Goal: Transaction & Acquisition: Book appointment/travel/reservation

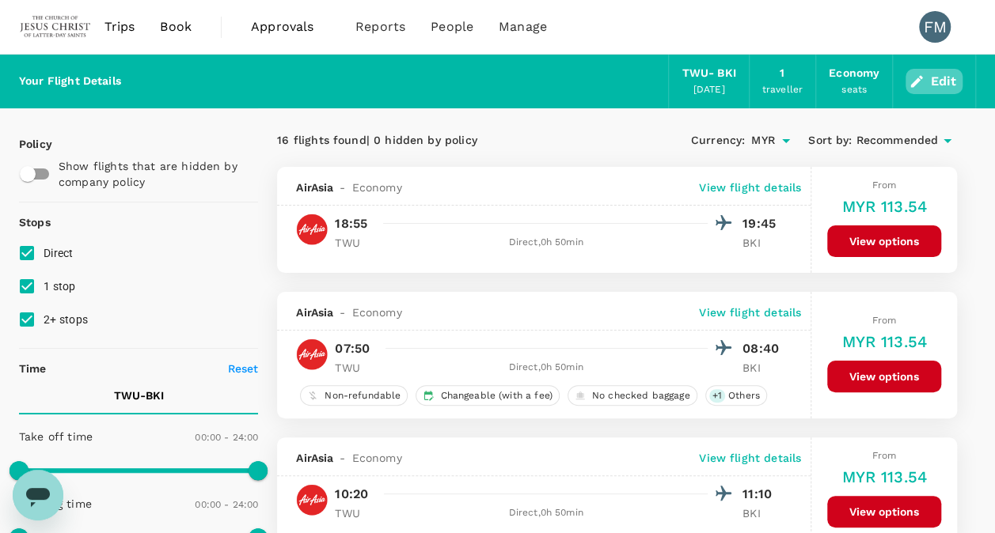
click at [946, 79] on button "Edit" at bounding box center [933, 81] width 57 height 25
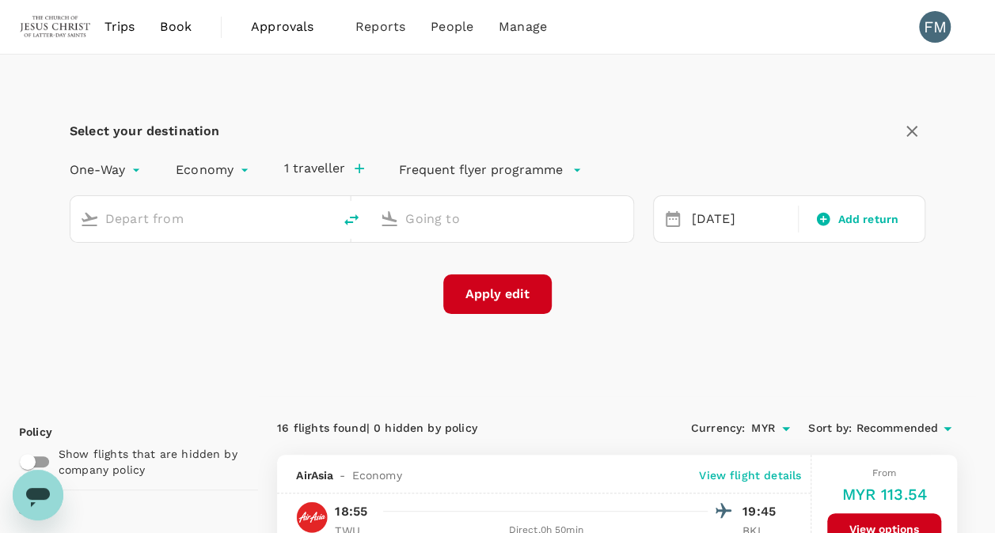
type input "Tawau (TWU)"
type input "Kota Kinabalu Intl (BKI)"
drag, startPoint x: 95, startPoint y: 229, endPoint x: 27, endPoint y: 220, distance: 68.6
click at [27, 218] on div "Select your destination One-Way oneway Economy economy 1 traveller Frequent fly…" at bounding box center [497, 226] width 957 height 342
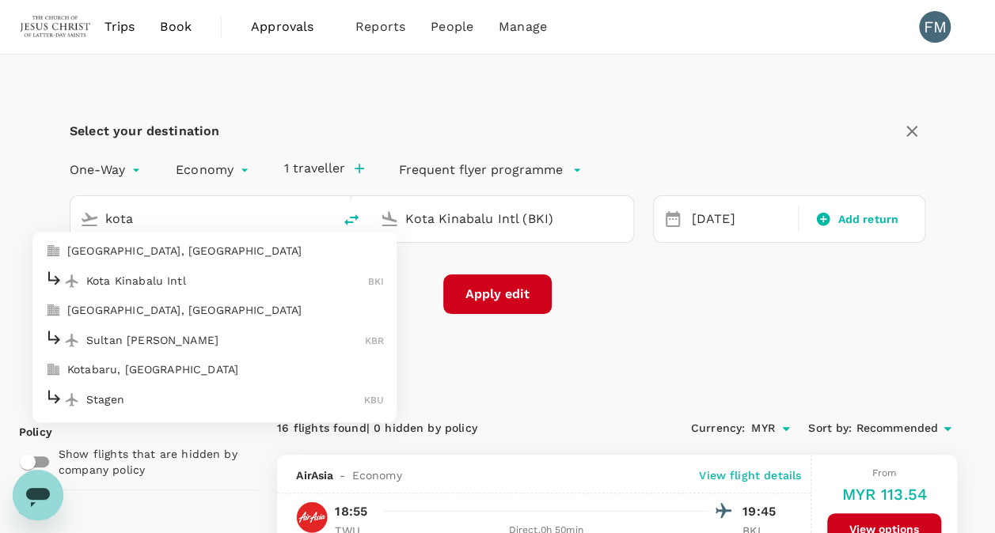
click at [195, 274] on p "Kota Kinabalu Intl" at bounding box center [227, 281] width 282 height 16
type input "Kota Kinabalu Intl (BKI)"
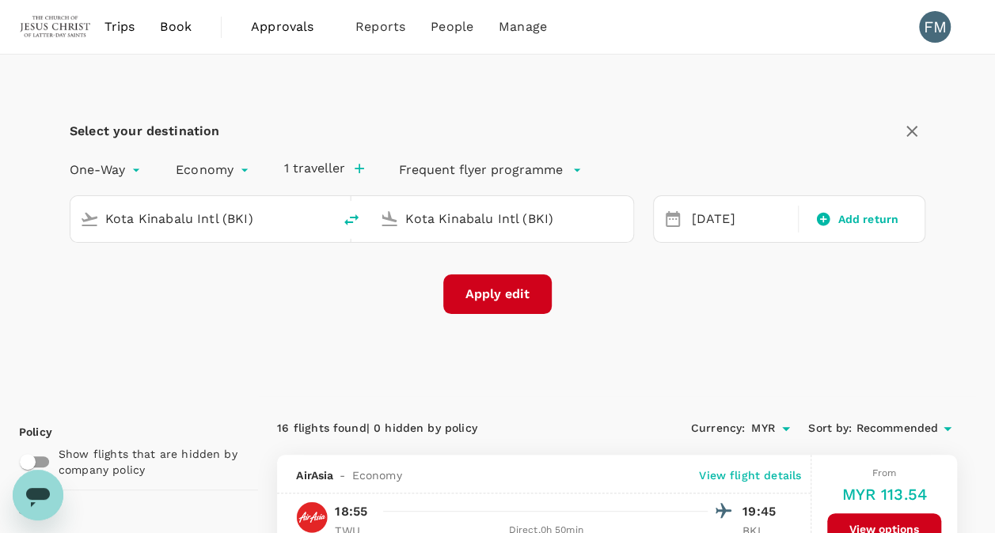
drag, startPoint x: 576, startPoint y: 232, endPoint x: 557, endPoint y: 203, distance: 34.2
click at [480, 199] on div "Kota Kinabalu Intl (BKI)" at bounding box center [498, 215] width 249 height 33
type input "k"
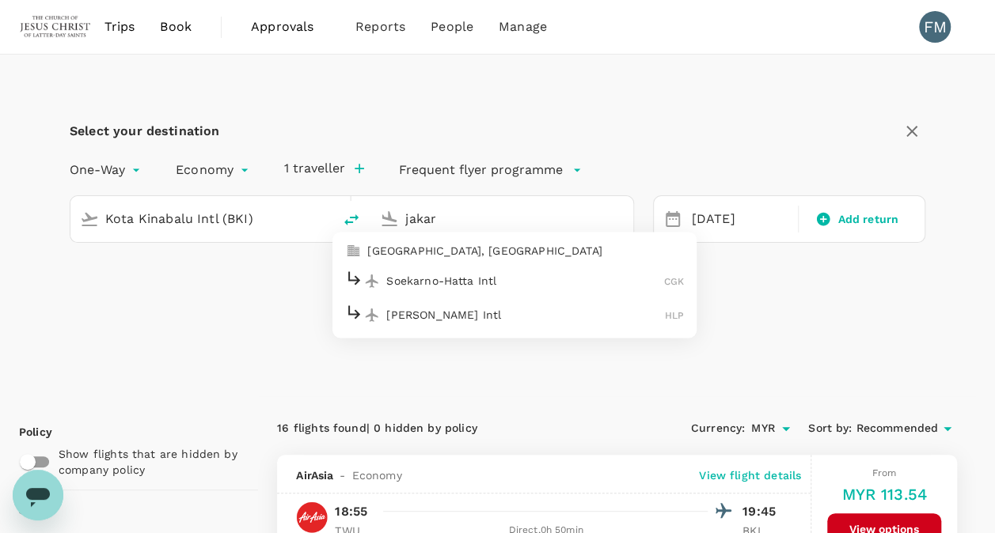
click at [556, 275] on p "Soekarno-Hatta Intl" at bounding box center [525, 281] width 278 height 16
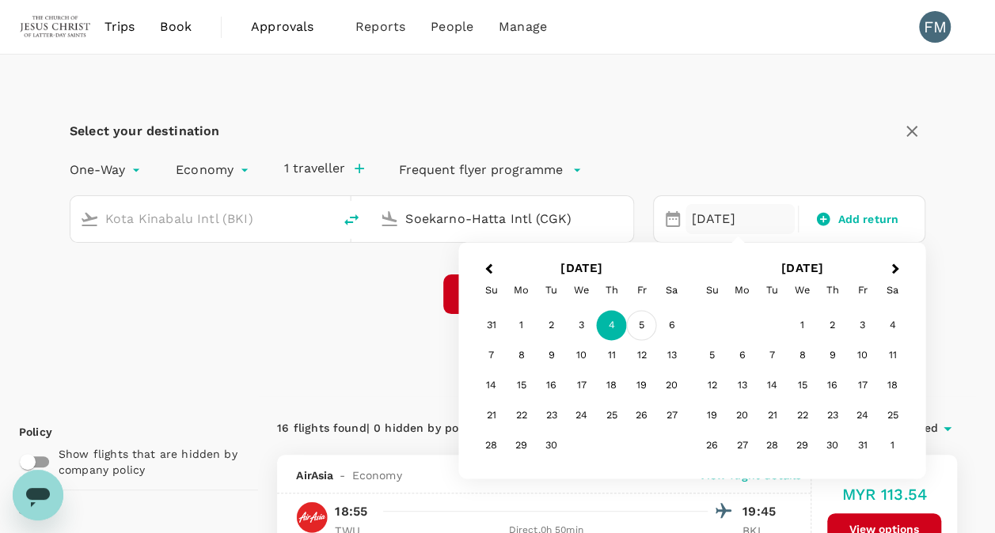
type input "Soekarno-Hatta Intl (CGK)"
click at [643, 326] on div "5" at bounding box center [642, 326] width 30 height 30
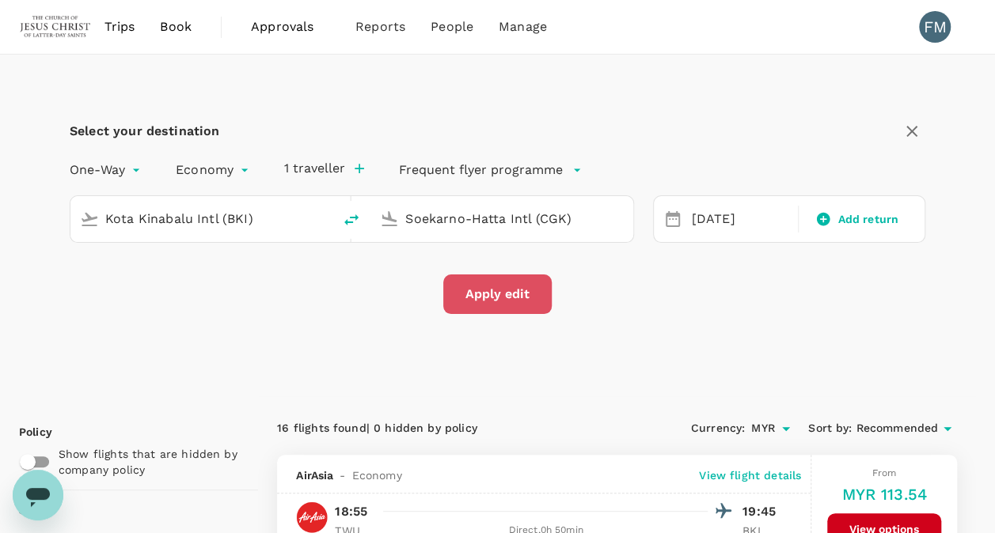
click at [518, 282] on button "Apply edit" at bounding box center [497, 295] width 108 height 40
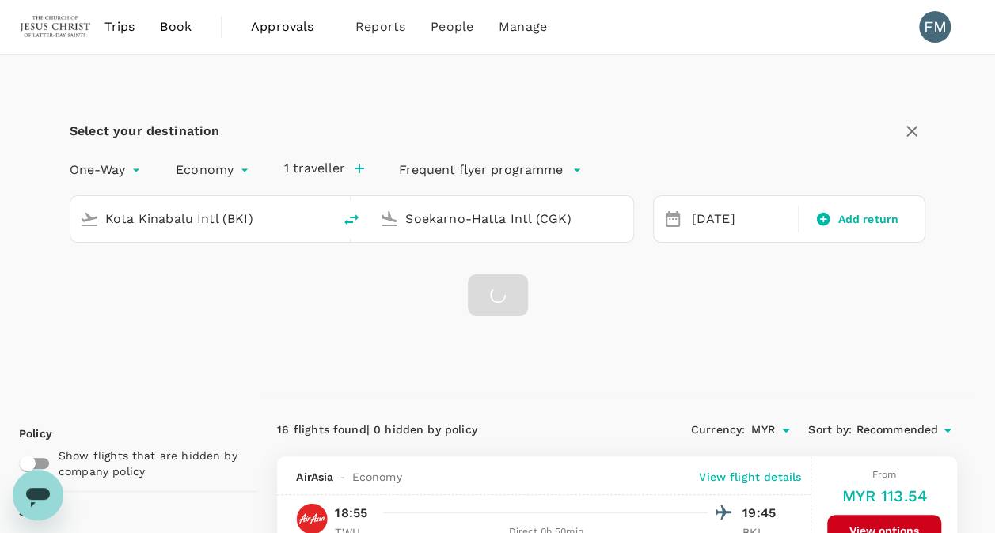
checkbox input "false"
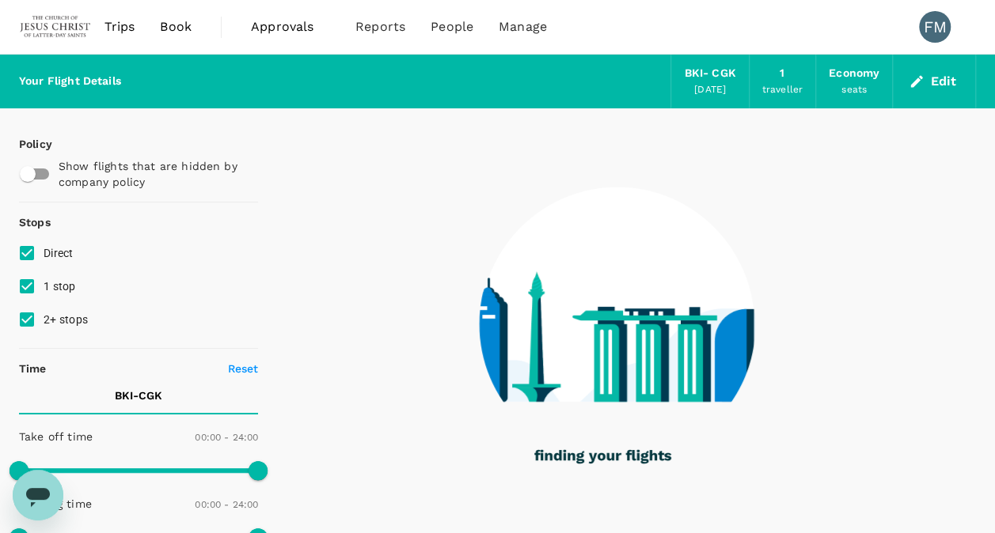
type input "1335"
checkbox input "true"
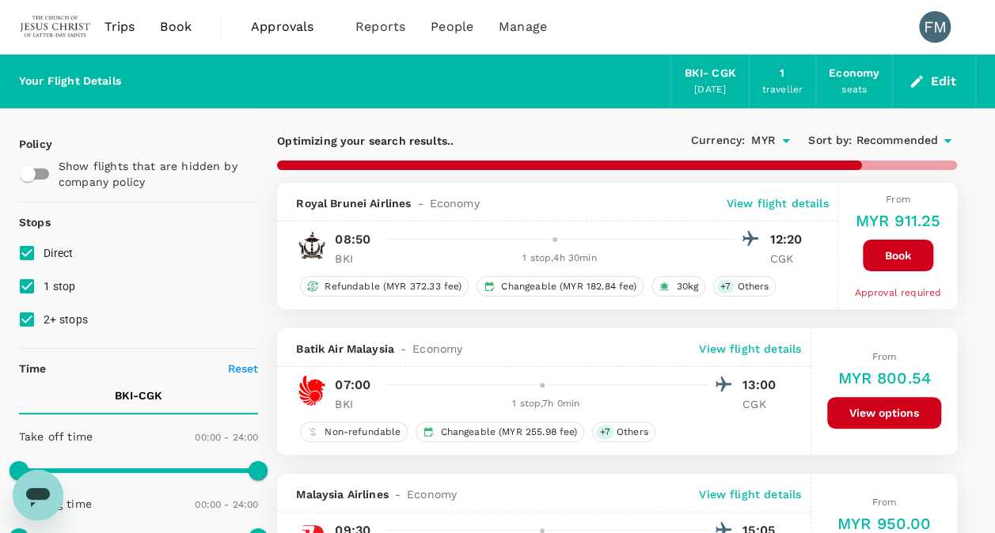
click at [55, 282] on span "1 stop" at bounding box center [60, 286] width 32 height 13
click at [44, 282] on input "1 stop" at bounding box center [26, 286] width 33 height 33
checkbox input "false"
click at [60, 318] on span "2+ stops" at bounding box center [66, 319] width 44 height 13
click at [44, 318] on input "2+ stops" at bounding box center [26, 319] width 33 height 33
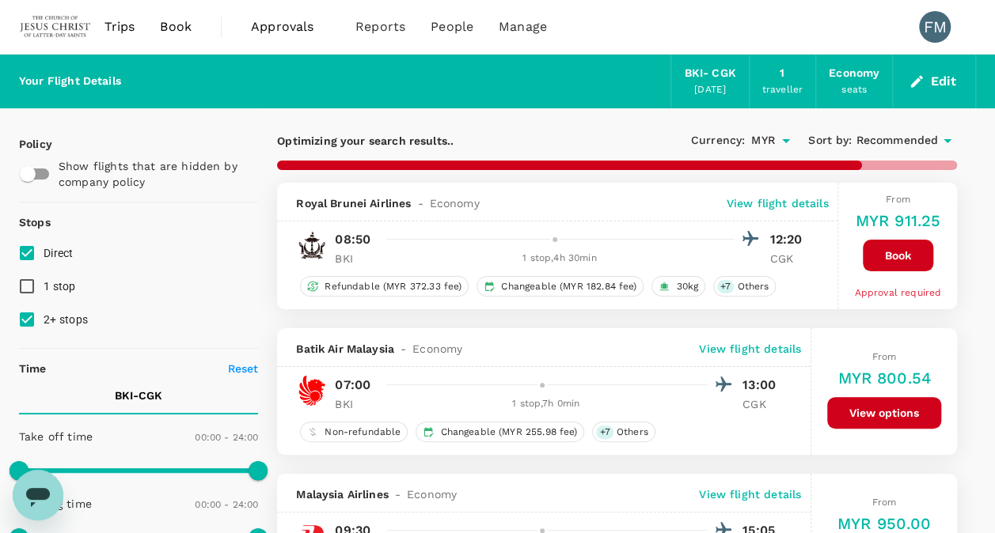
checkbox input "false"
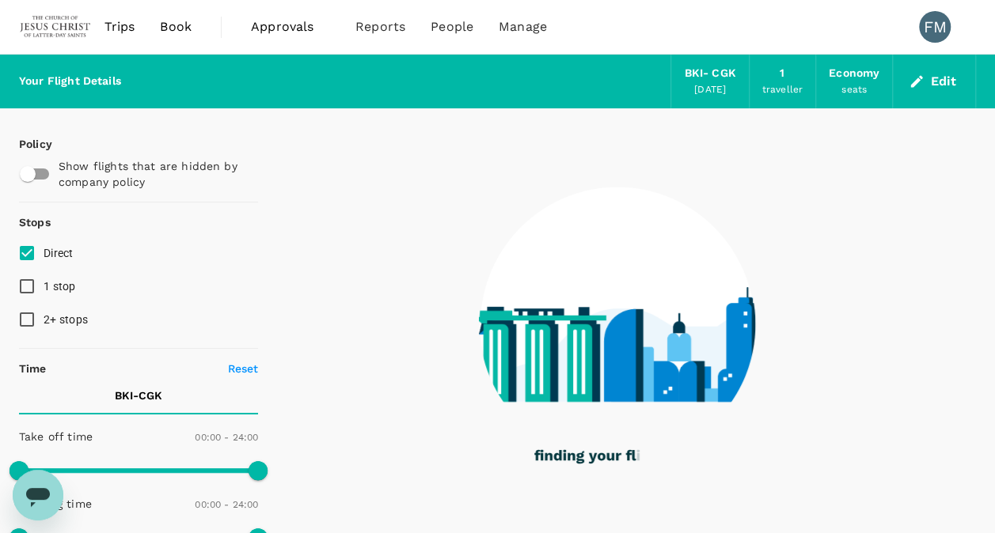
type input "1675"
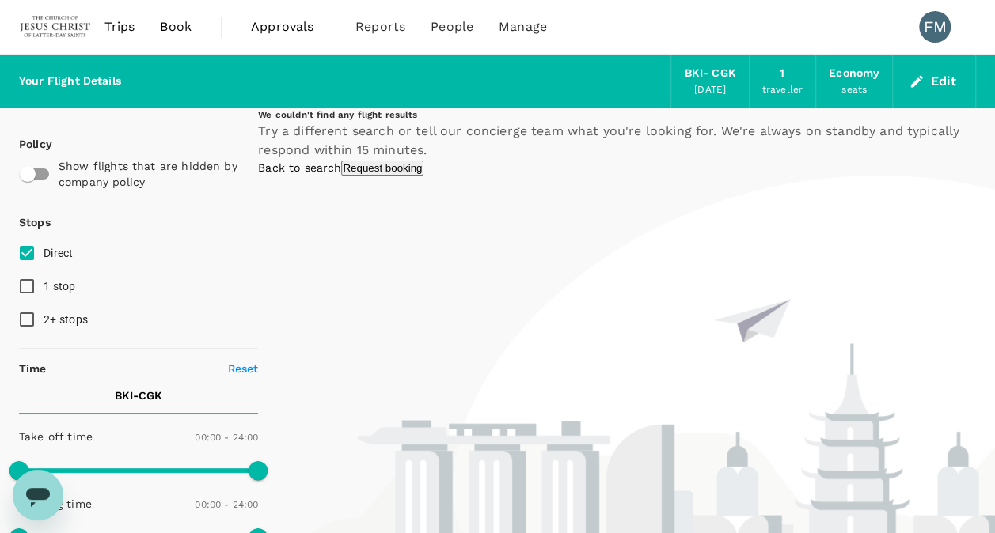
click at [63, 282] on span "1 stop" at bounding box center [60, 286] width 32 height 13
click at [44, 282] on input "1 stop" at bounding box center [26, 286] width 33 height 33
checkbox input "true"
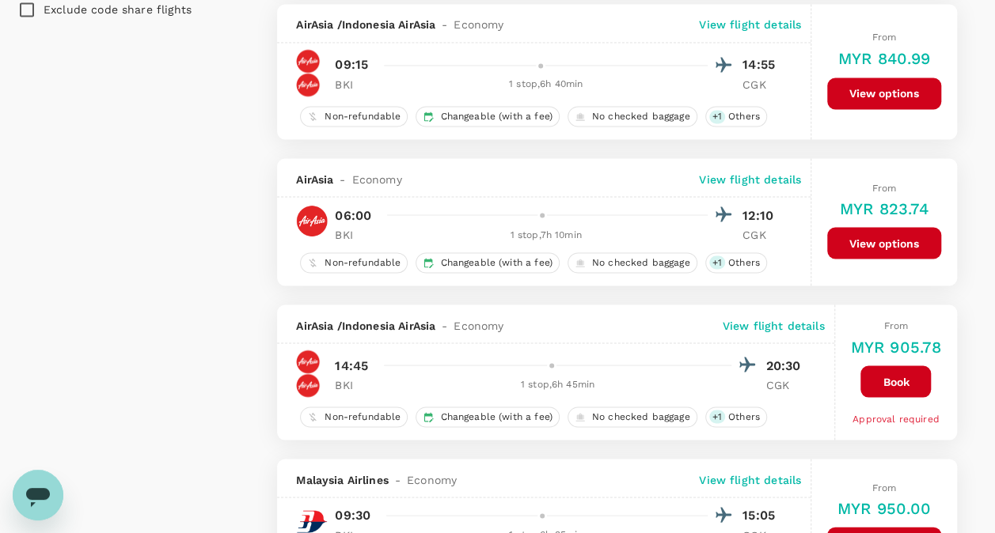
scroll to position [1504, 0]
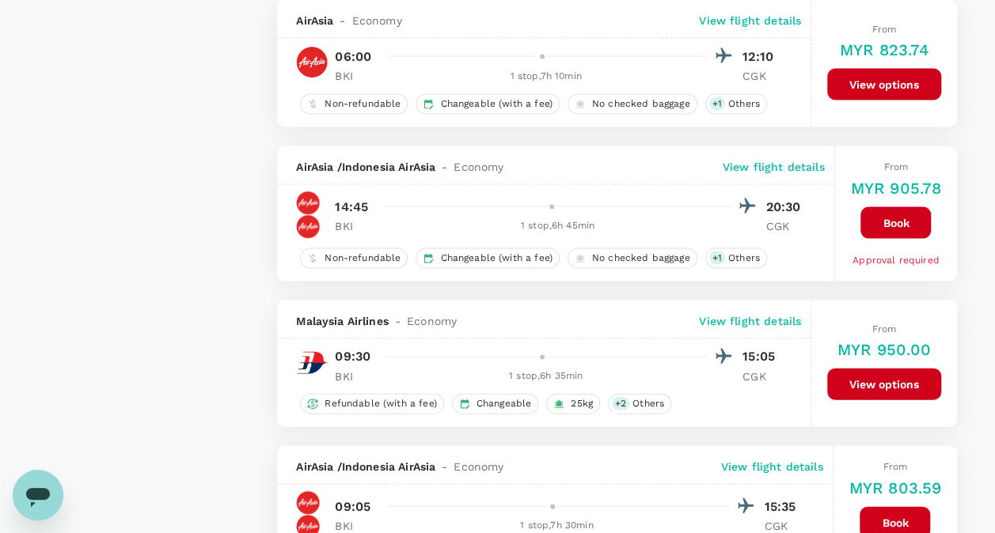
click at [749, 317] on p "View flight details" at bounding box center [750, 321] width 102 height 16
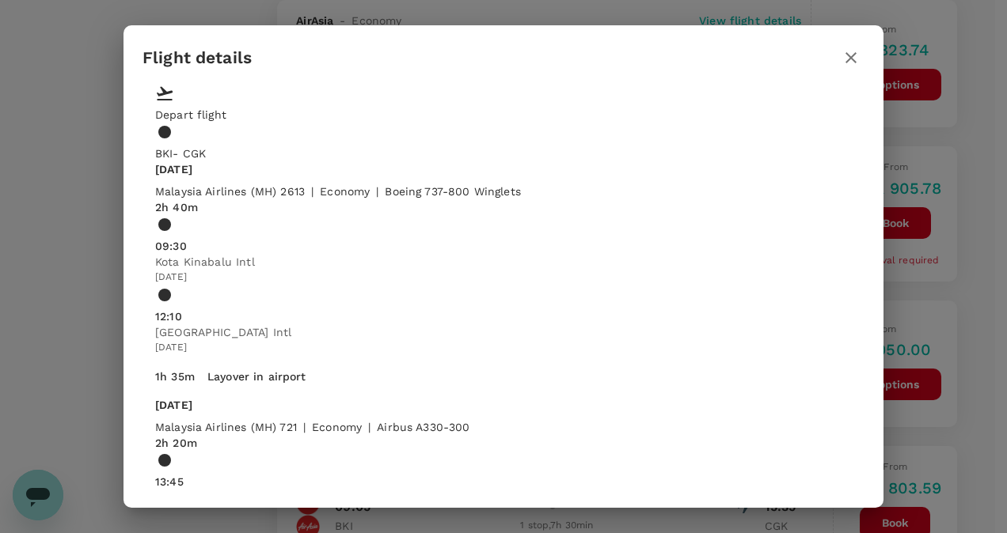
click at [849, 59] on icon "button" at bounding box center [850, 57] width 11 height 11
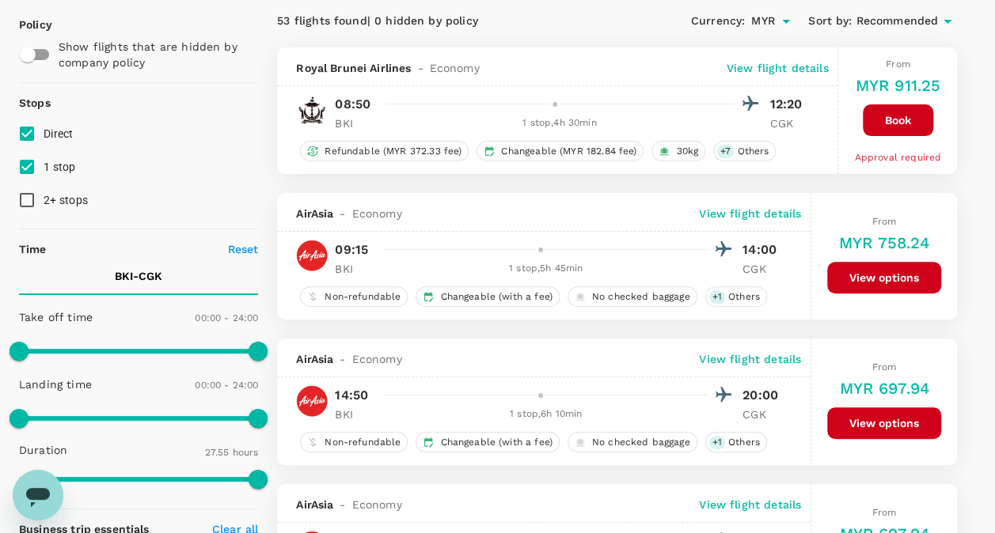
scroll to position [0, 0]
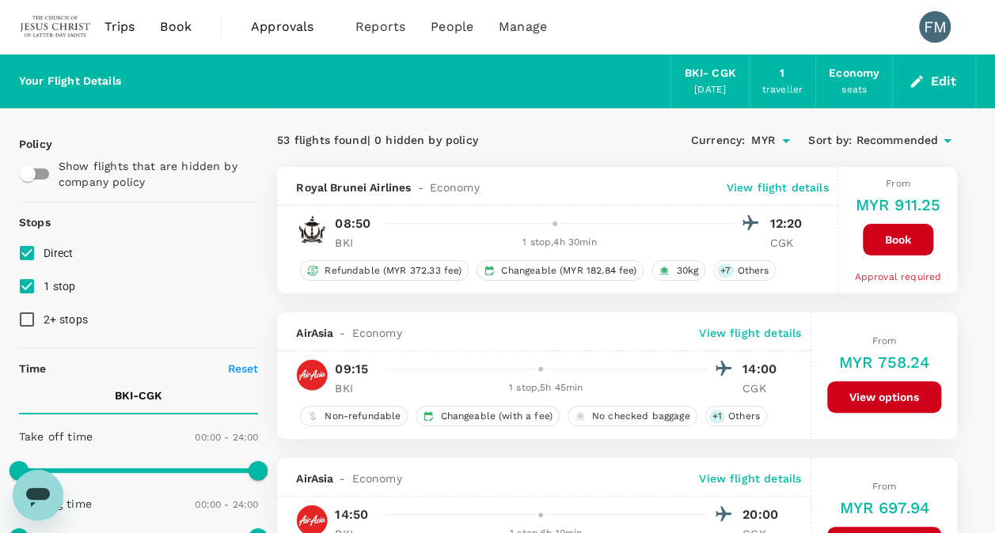
drag, startPoint x: 173, startPoint y: 20, endPoint x: 182, endPoint y: 28, distance: 12.9
click at [173, 20] on span "Book" at bounding box center [176, 26] width 32 height 19
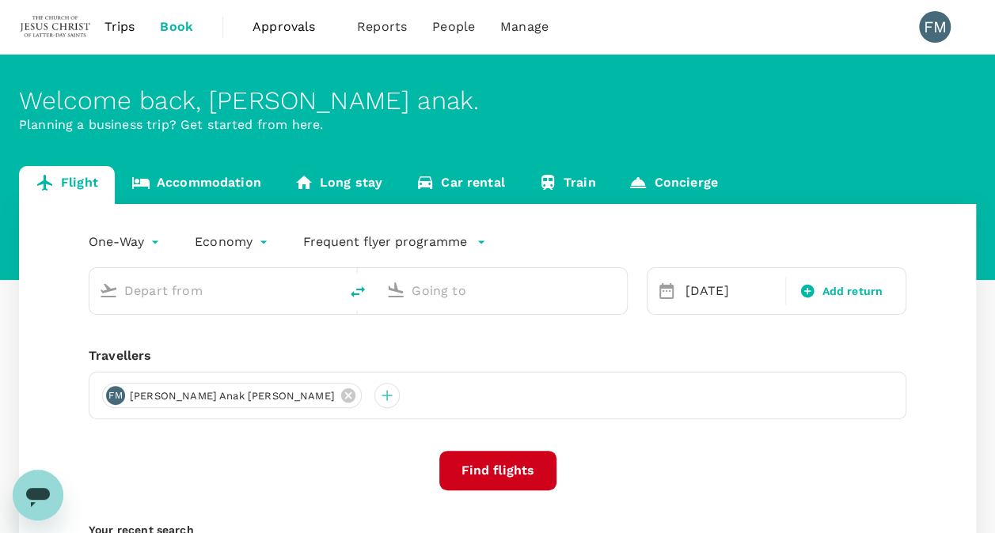
type input "Kota Kinabalu Intl (BKI)"
type input "Soekarno-Hatta Intl (CGK)"
type input "Kota Kinabalu Intl (BKI)"
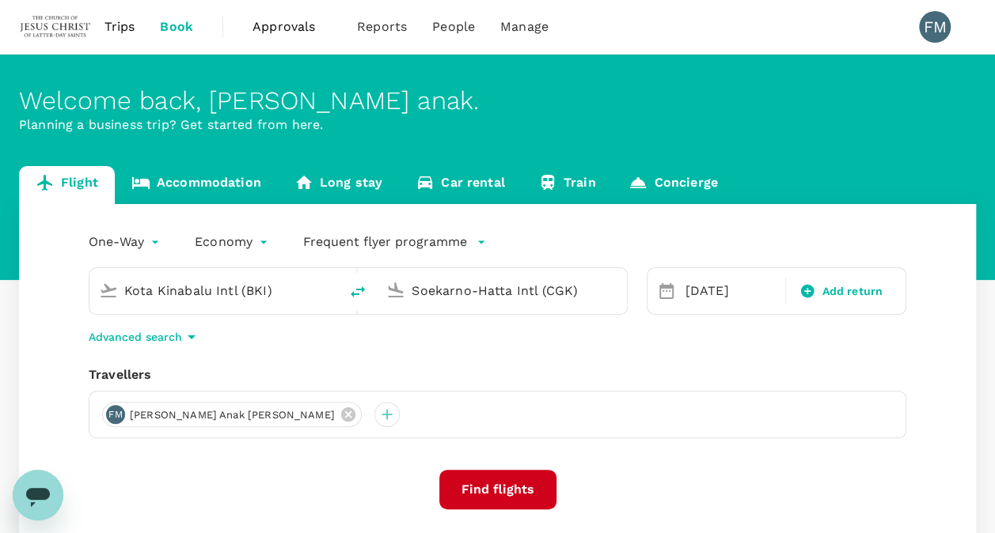
click at [499, 295] on input "Soekarno-Hatta Intl (CGK)" at bounding box center [502, 291] width 181 height 25
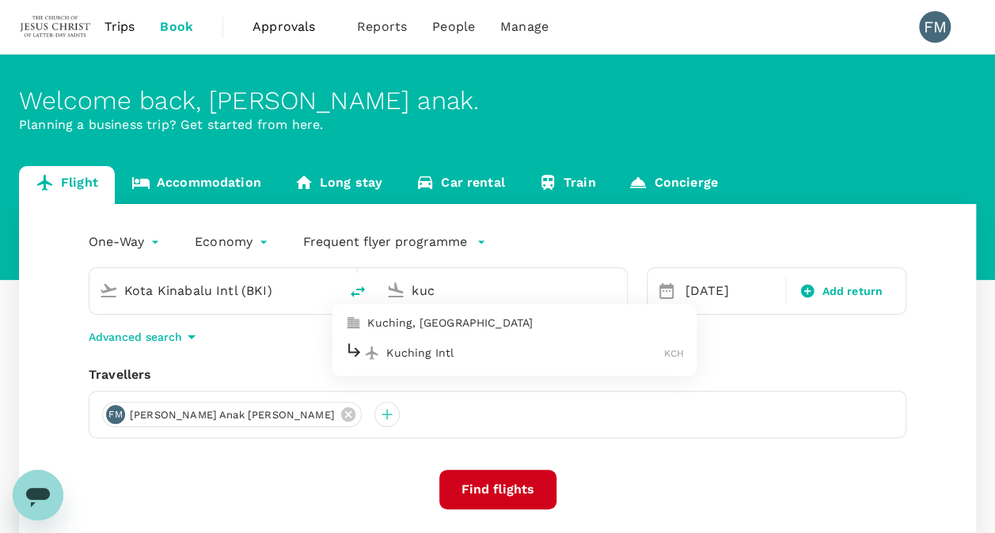
click at [523, 364] on div "Kuching Intl KCH" at bounding box center [514, 353] width 339 height 25
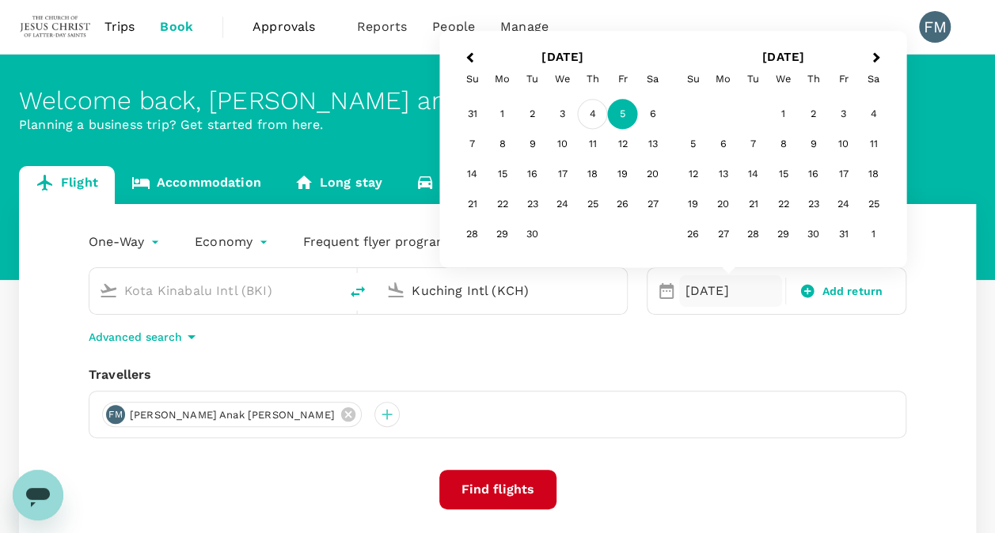
type input "Kuching Intl (KCH)"
click at [595, 105] on div "4" at bounding box center [593, 115] width 30 height 30
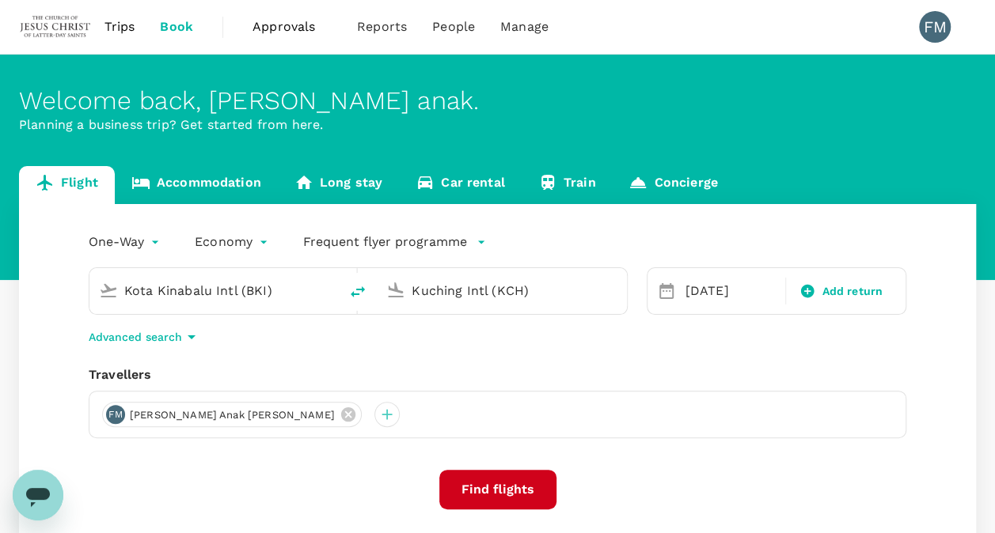
click at [511, 489] on button "Find flights" at bounding box center [497, 490] width 117 height 40
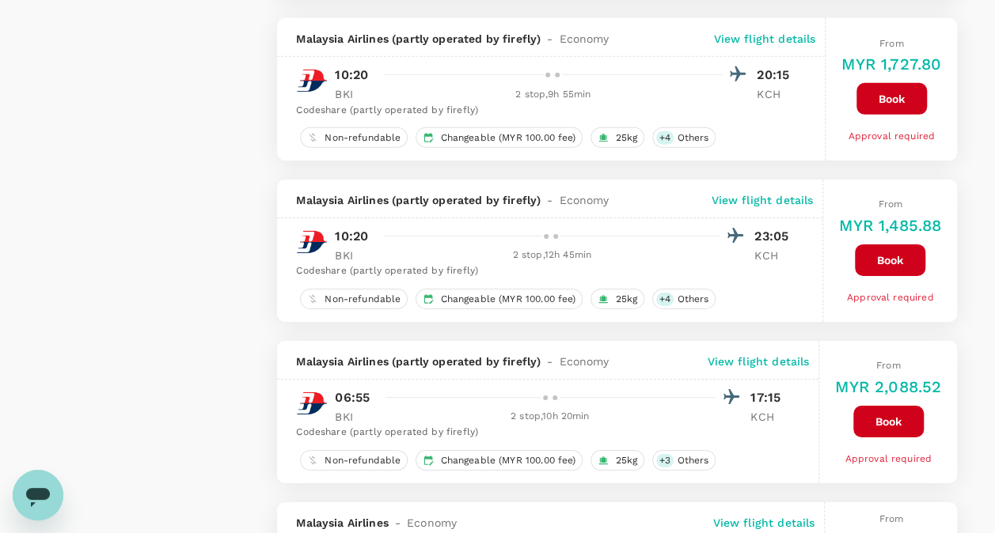
scroll to position [2849, 0]
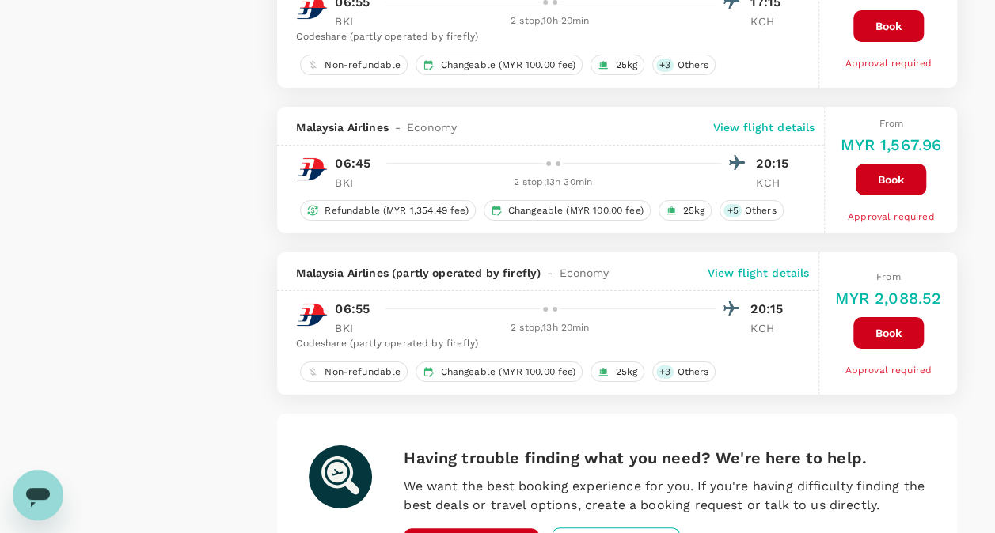
checkbox input "false"
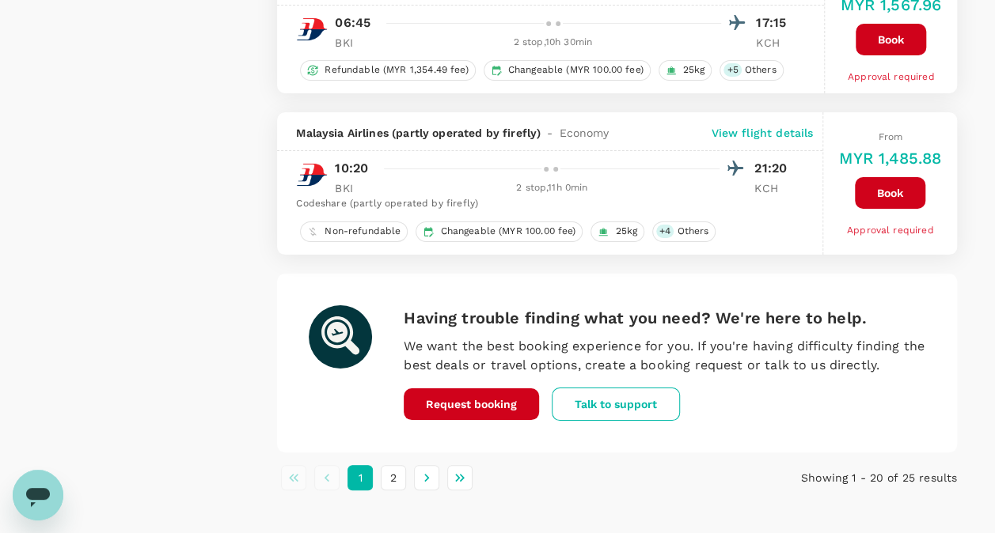
scroll to position [2916, 0]
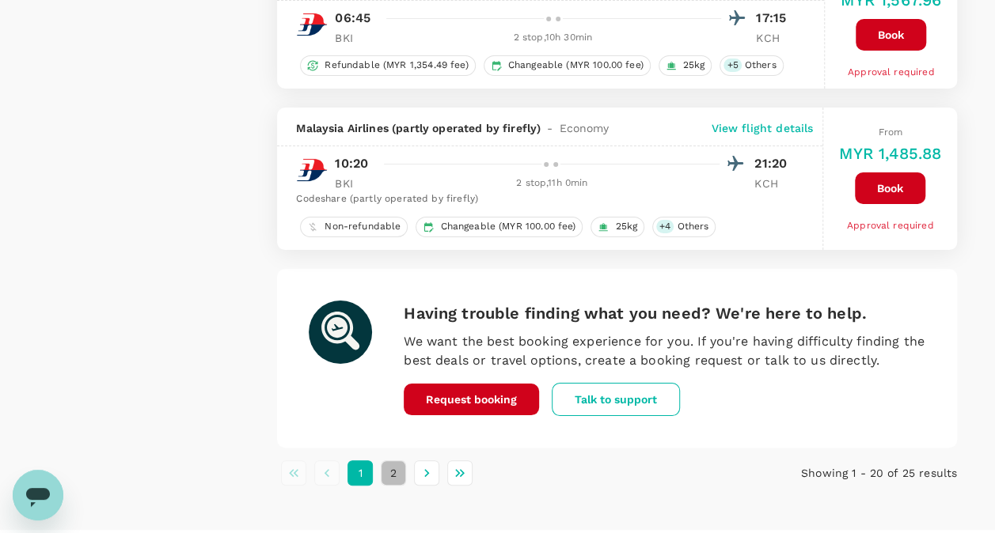
click at [397, 461] on button "2" at bounding box center [393, 473] width 25 height 25
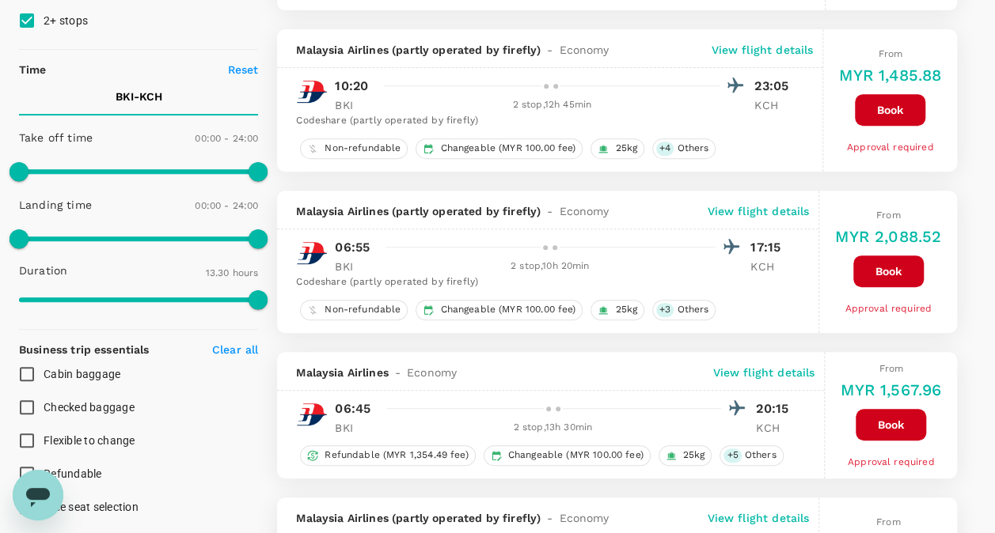
scroll to position [0, 0]
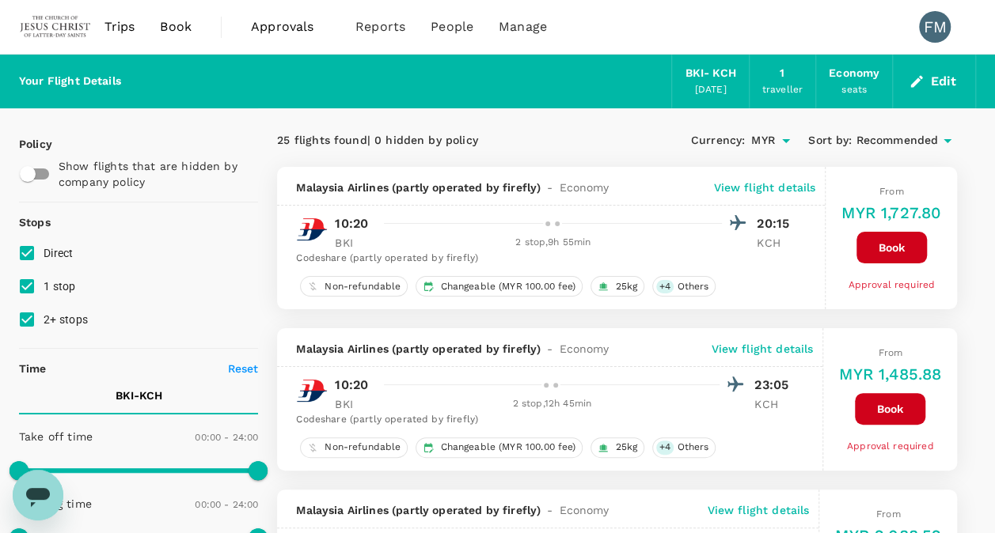
click at [66, 292] on span "1 stop" at bounding box center [60, 286] width 32 height 13
click at [44, 292] on input "1 stop" at bounding box center [26, 286] width 33 height 33
checkbox input "false"
click at [74, 307] on label "2+ stops" at bounding box center [127, 319] width 235 height 33
click at [44, 307] on input "2+ stops" at bounding box center [26, 319] width 33 height 33
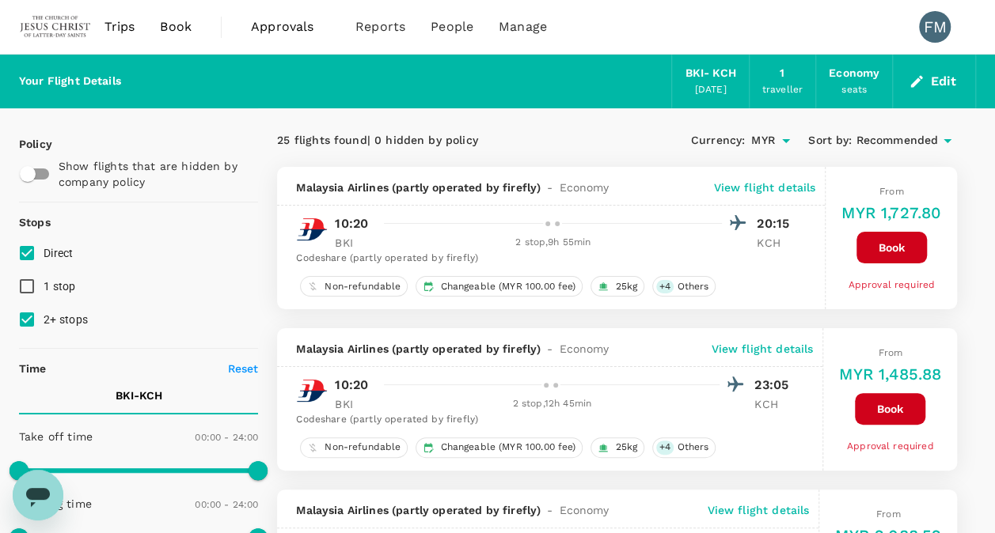
checkbox input "false"
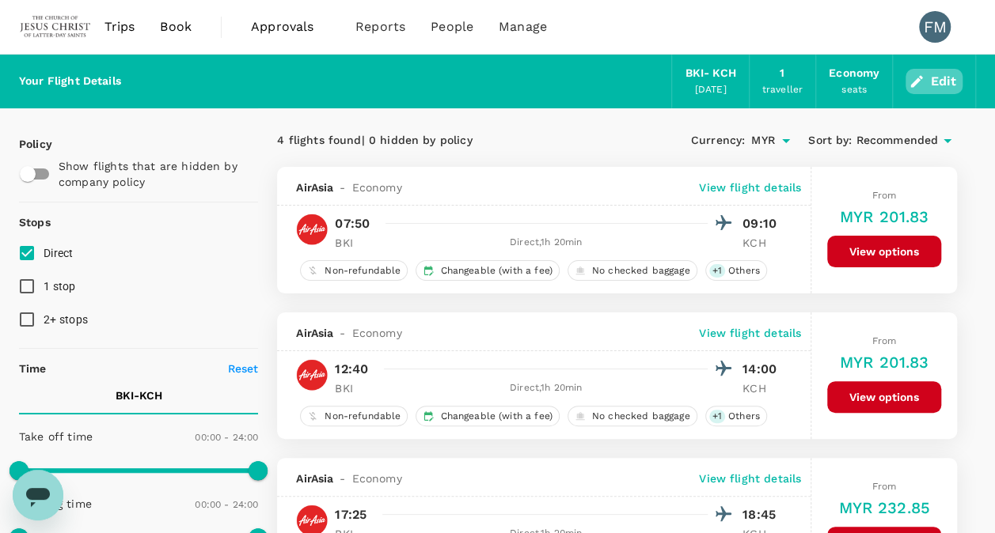
click at [928, 74] on button "Edit" at bounding box center [933, 81] width 57 height 25
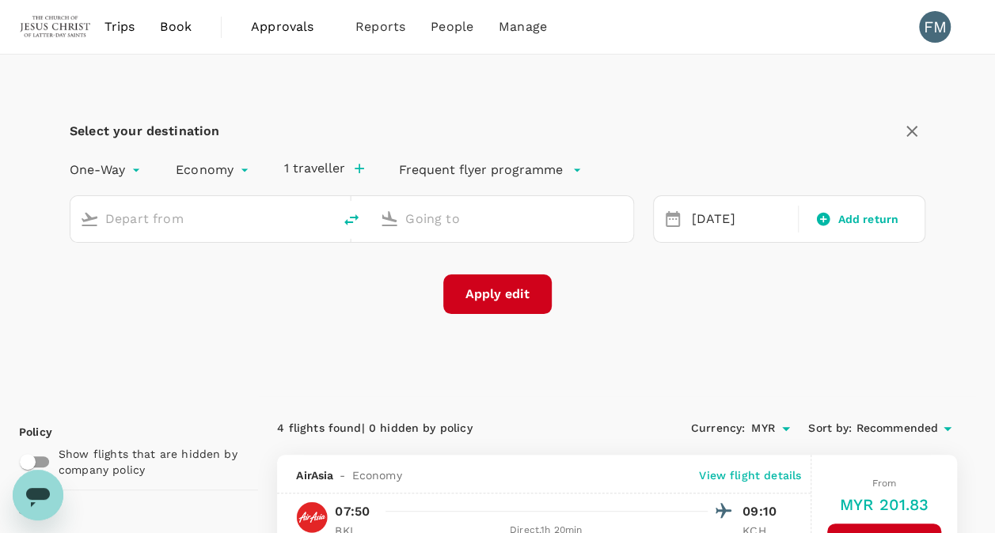
type input "Kota Kinabalu Intl (BKI)"
type input "Kuching Intl (KCH)"
drag, startPoint x: 277, startPoint y: 223, endPoint x: 45, endPoint y: 233, distance: 232.1
click at [45, 233] on div "Select your destination One-Way oneway Economy economy 1 traveller Frequent fly…" at bounding box center [497, 226] width 957 height 342
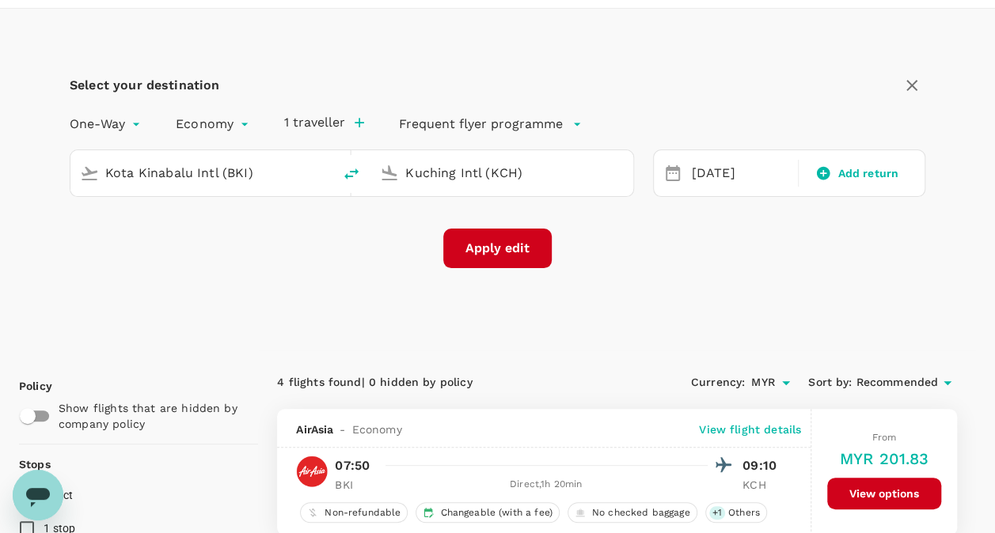
scroll to position [79, 0]
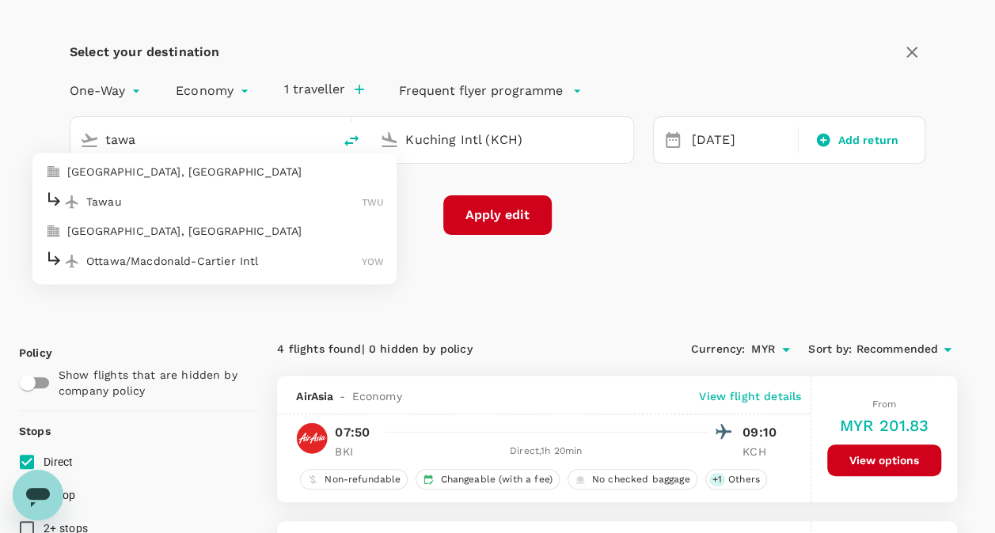
click at [207, 206] on p "Tawau" at bounding box center [223, 202] width 275 height 16
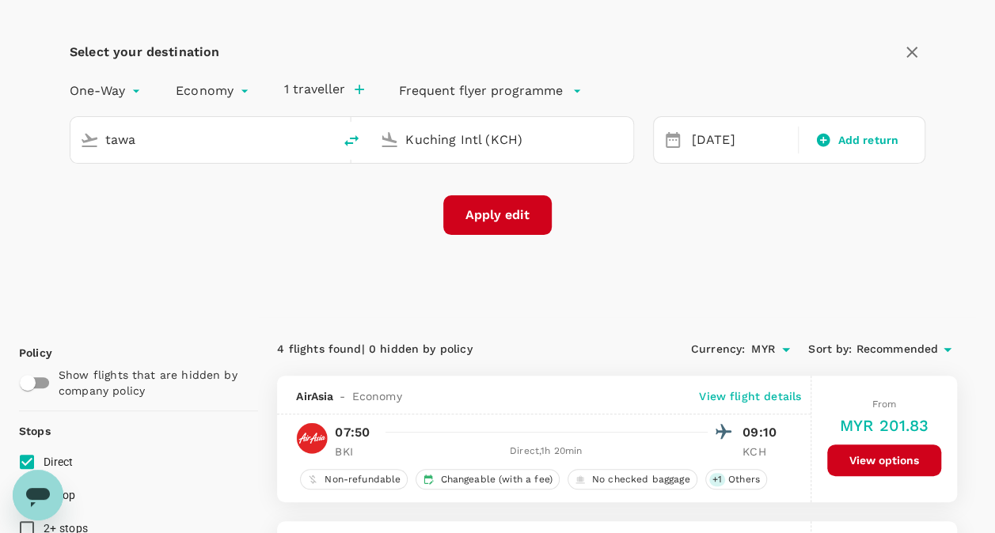
type input "Tawau (TWU)"
click at [488, 213] on button "Apply edit" at bounding box center [497, 215] width 108 height 40
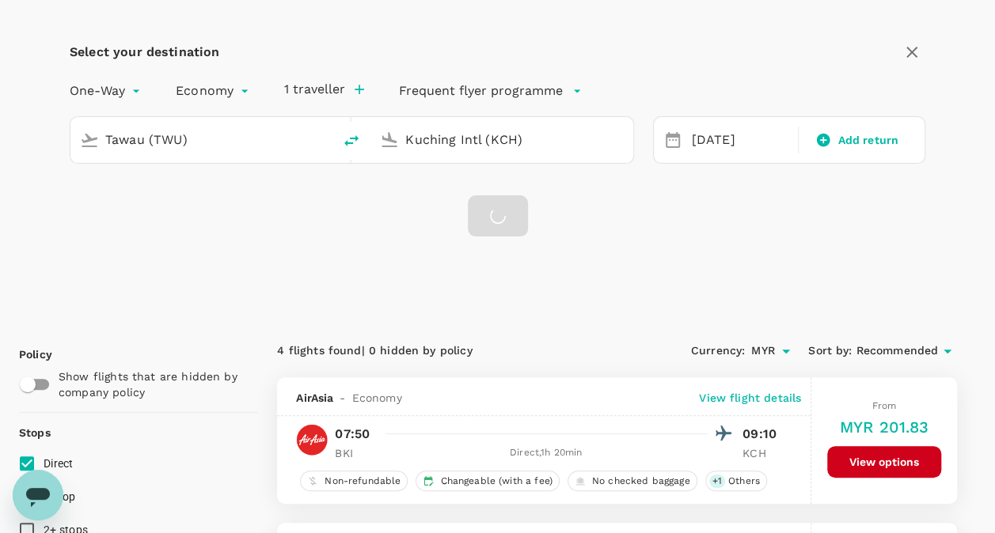
checkbox input "false"
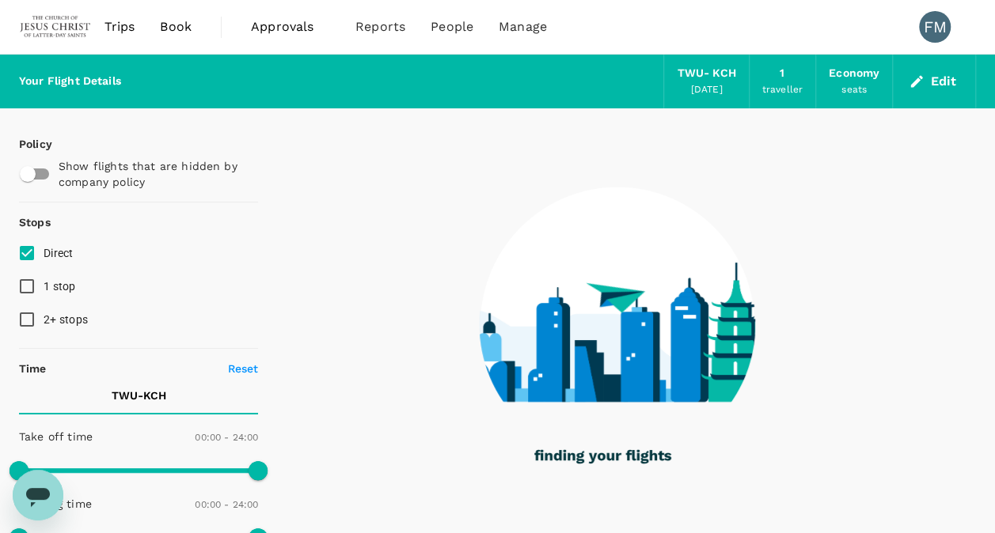
click at [49, 281] on span "1 stop" at bounding box center [60, 286] width 32 height 13
click at [44, 281] on input "1 stop" at bounding box center [26, 286] width 33 height 33
checkbox input "true"
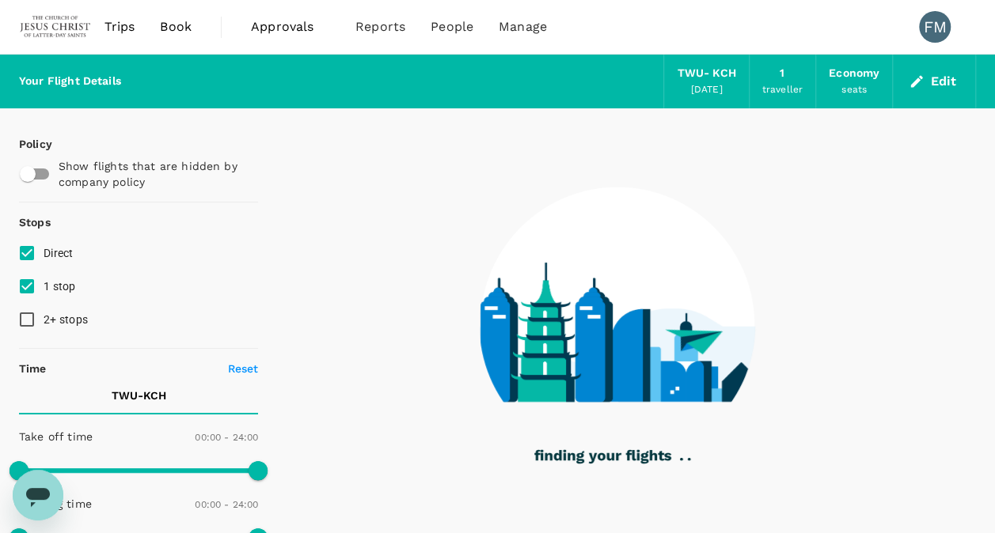
type input "770"
checkbox input "true"
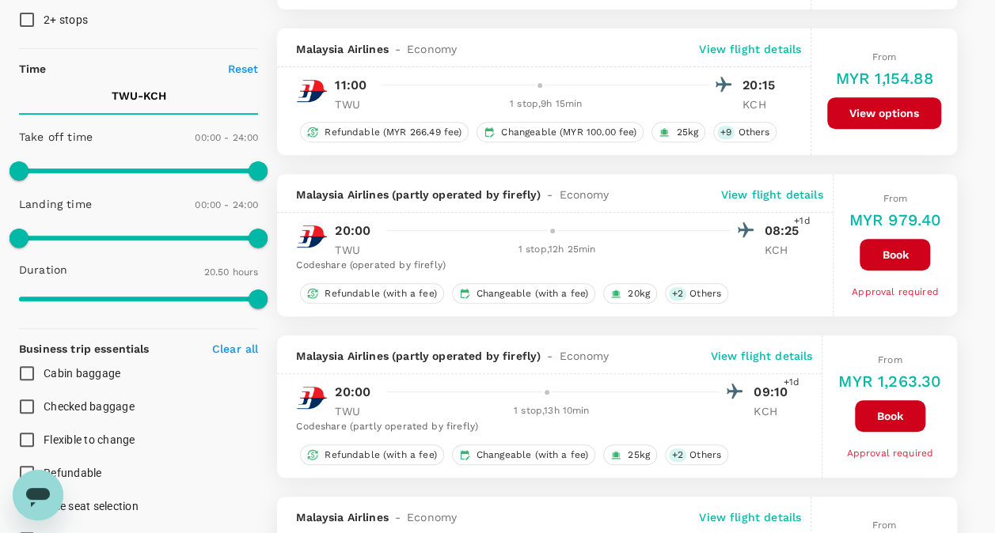
scroll to position [317, 0]
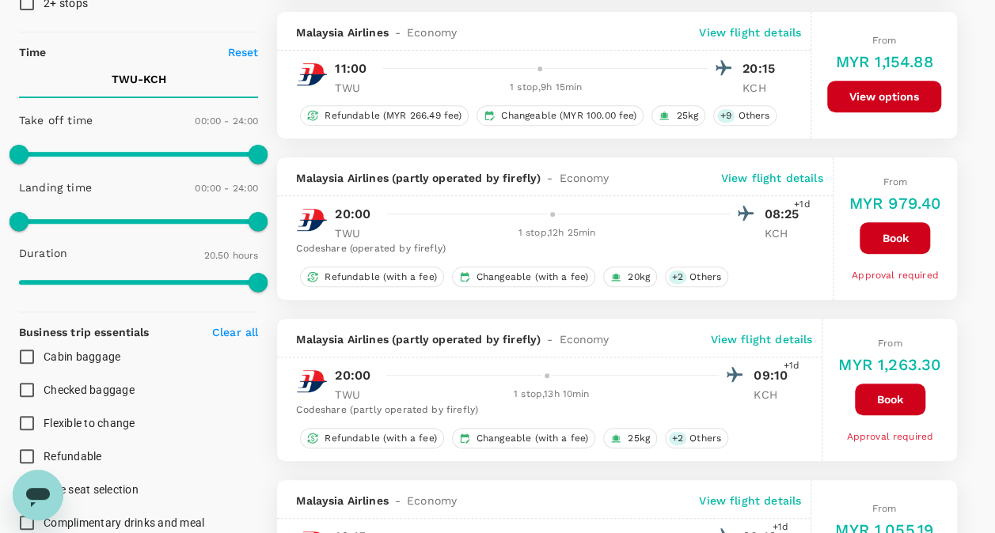
type input "1540"
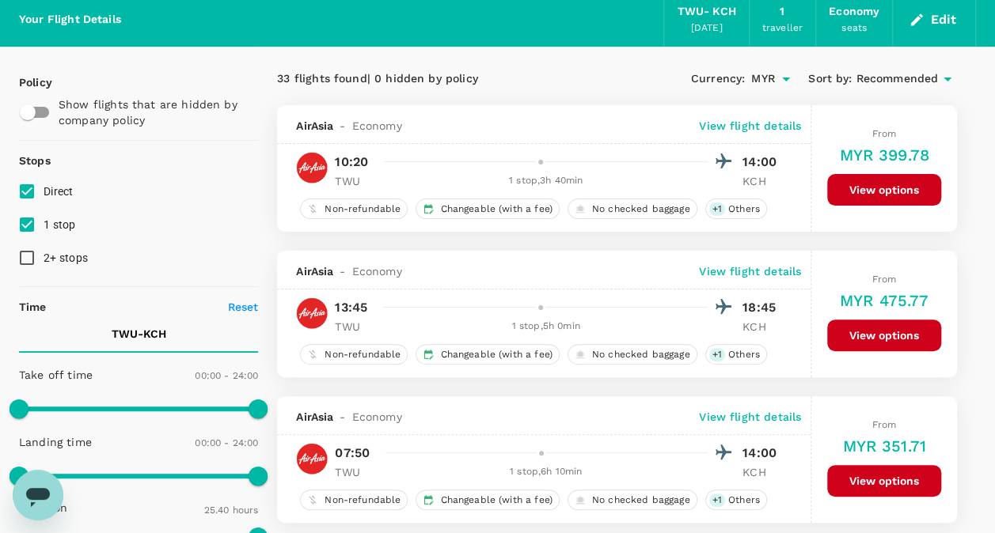
scroll to position [0, 0]
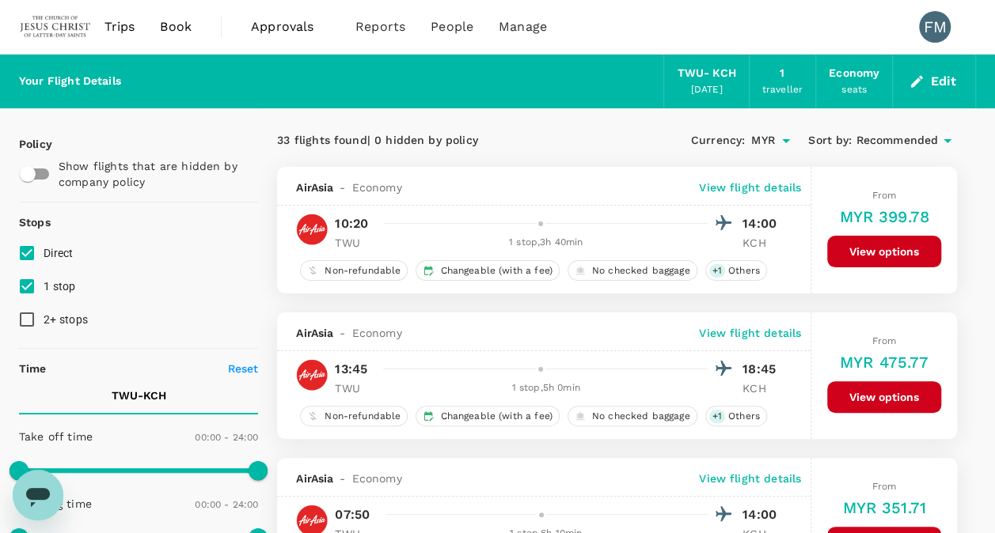
click at [174, 30] on span "Book" at bounding box center [176, 26] width 32 height 19
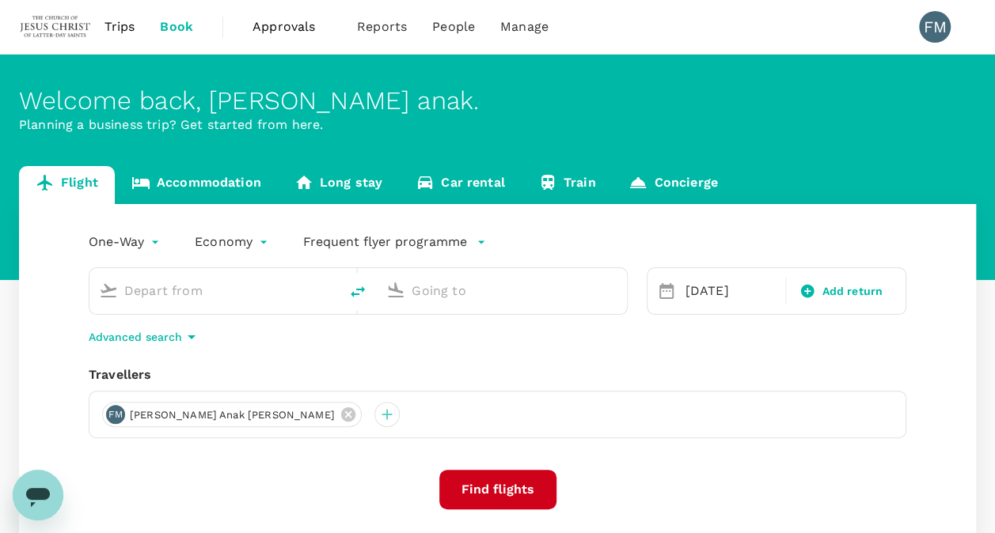
type input "Tawau (TWU)"
type input "Kuching Intl (KCH)"
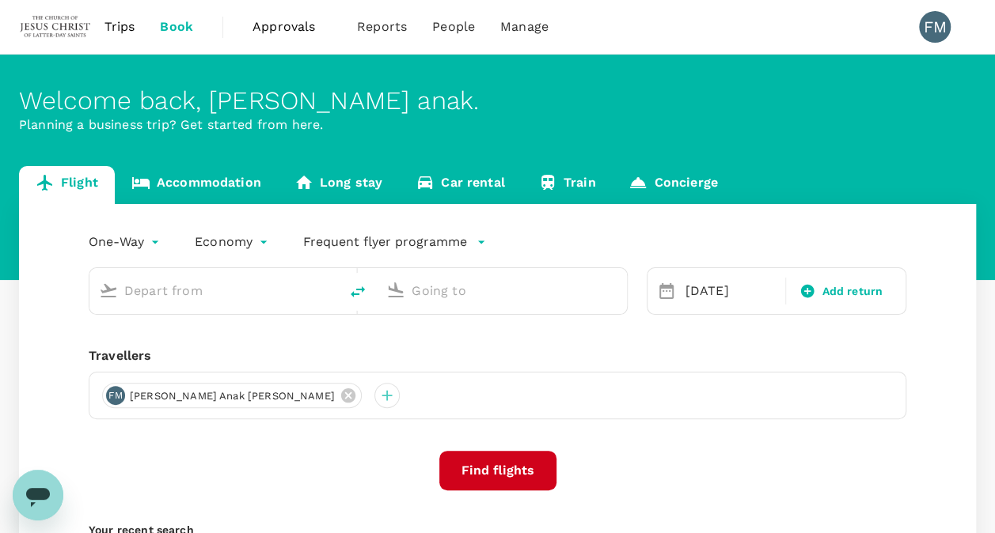
type input "Tawau (TWU)"
type input "Kuching Intl (KCH)"
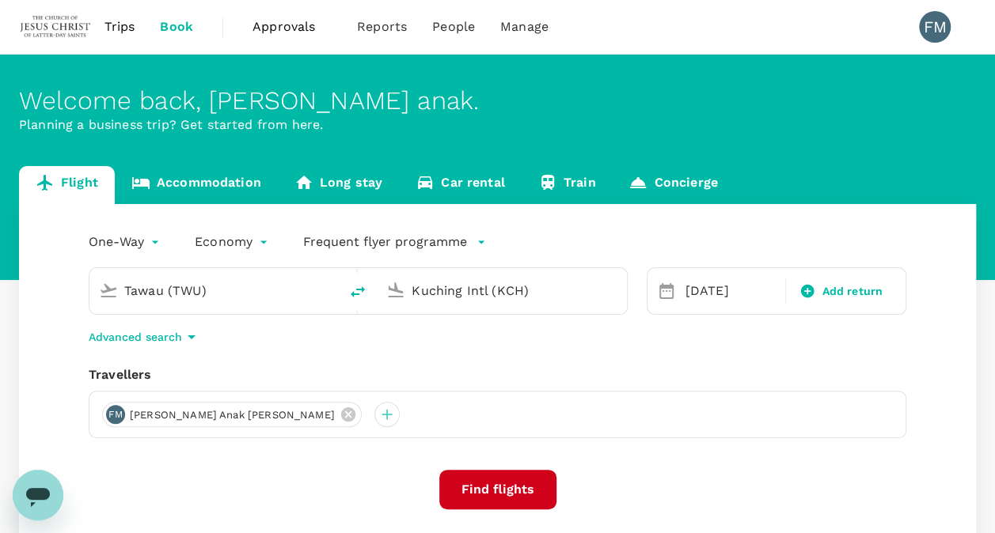
drag, startPoint x: 223, startPoint y: 293, endPoint x: 35, endPoint y: 294, distance: 188.4
click at [35, 294] on div "One-Way oneway Economy economy Frequent flyer programme [GEOGRAPHIC_DATA] ([GEO…" at bounding box center [497, 427] width 957 height 447
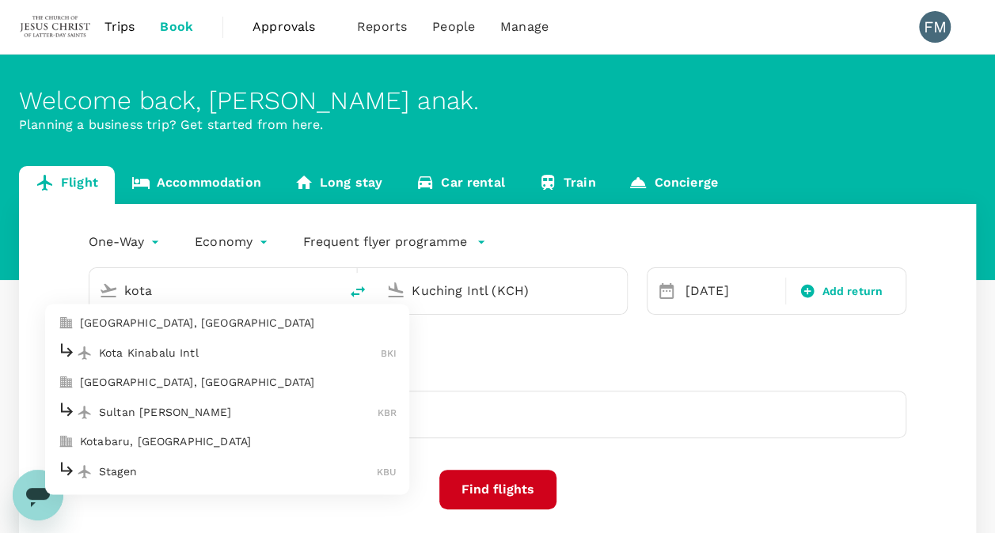
click at [230, 353] on p "Kota Kinabalu Intl" at bounding box center [240, 353] width 282 height 16
type input "Kota Kinabalu Intl (BKI)"
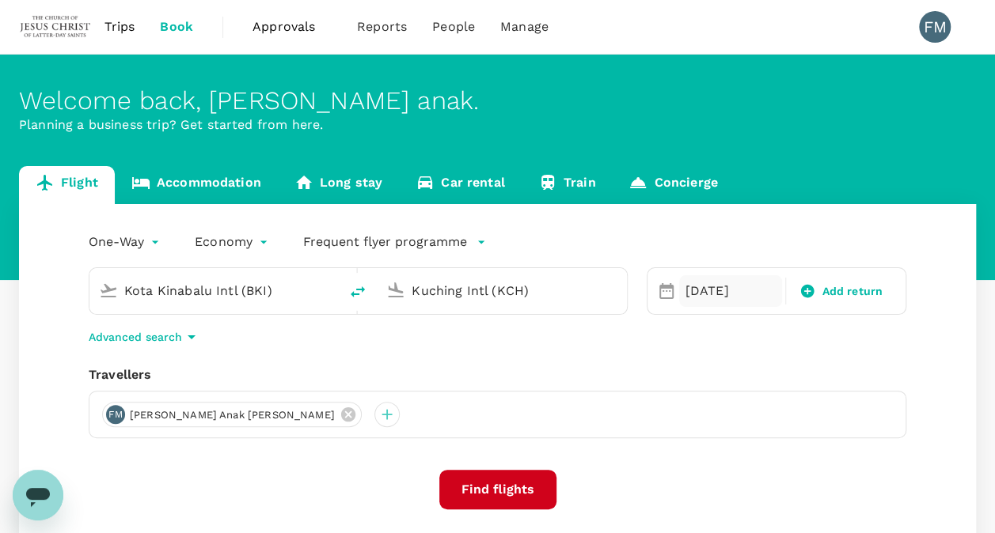
click at [717, 288] on div "[DATE]" at bounding box center [731, 291] width 104 height 32
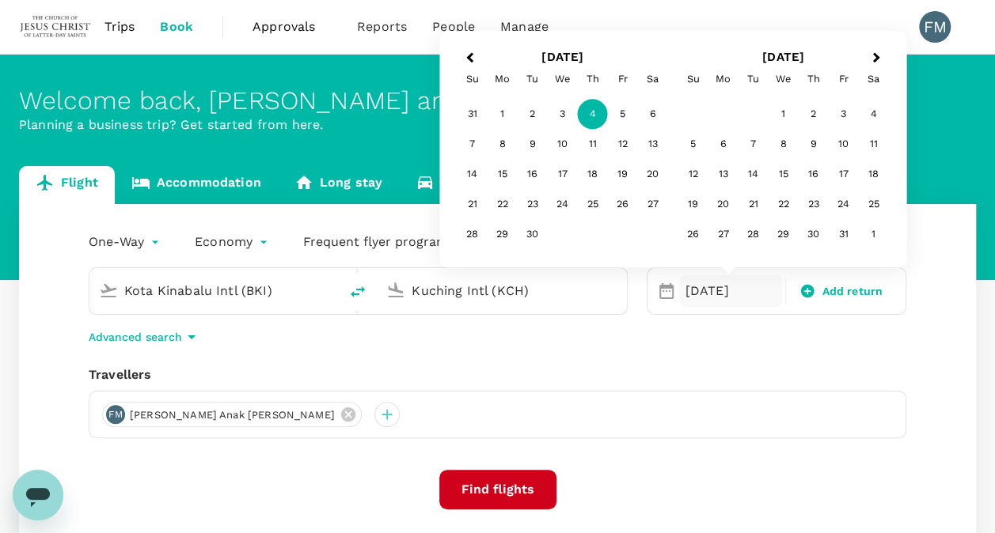
click at [613, 109] on div "5" at bounding box center [623, 115] width 30 height 30
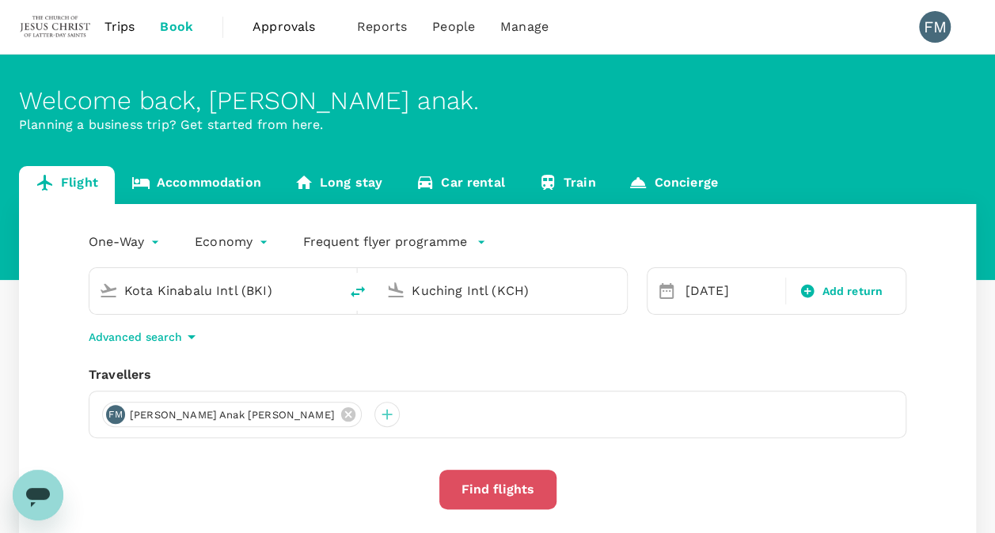
click at [486, 490] on button "Find flights" at bounding box center [497, 490] width 117 height 40
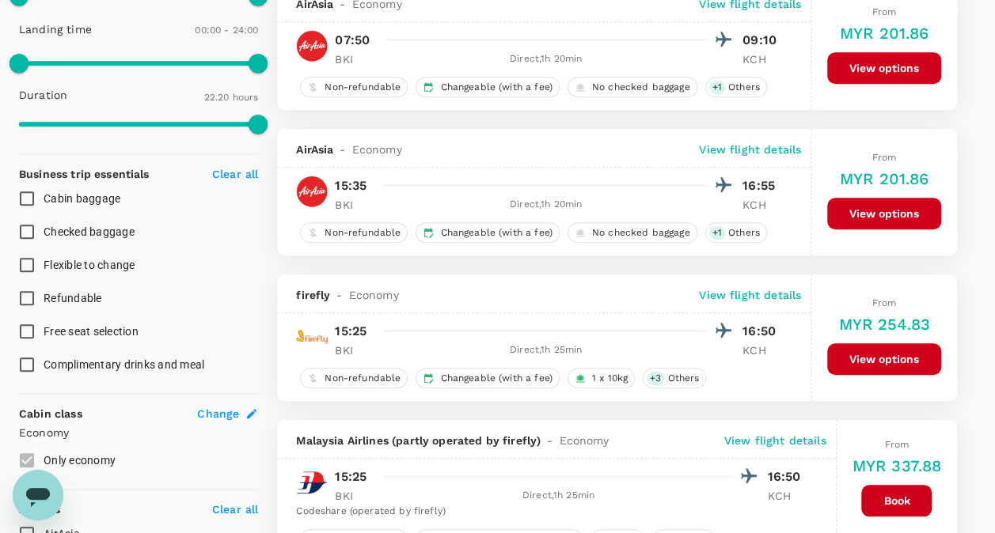
scroll to position [158, 0]
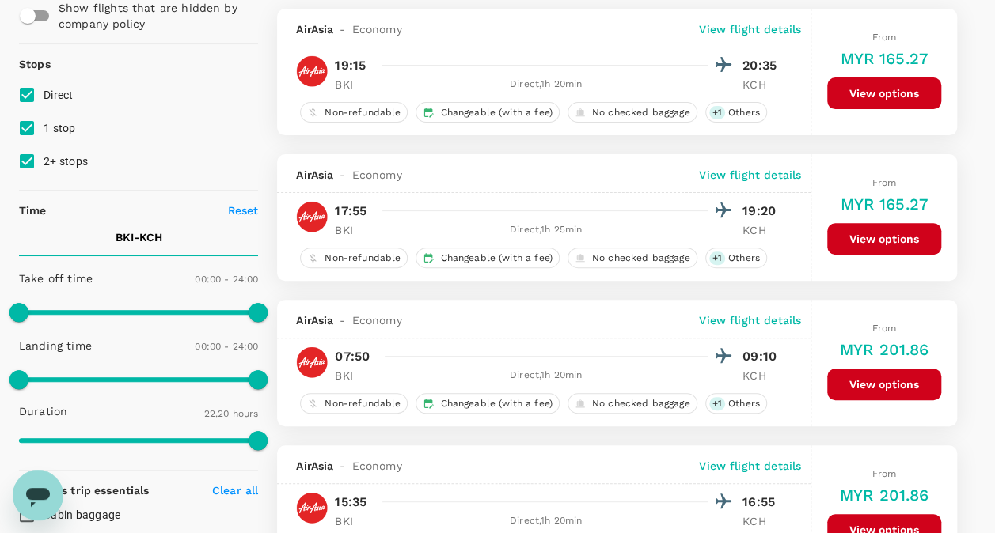
click at [71, 126] on span "1 stop" at bounding box center [60, 128] width 32 height 13
click at [44, 126] on input "1 stop" at bounding box center [26, 128] width 33 height 33
checkbox input "false"
click at [73, 158] on span "2+ stops" at bounding box center [66, 161] width 44 height 13
click at [44, 158] on input "2+ stops" at bounding box center [26, 161] width 33 height 33
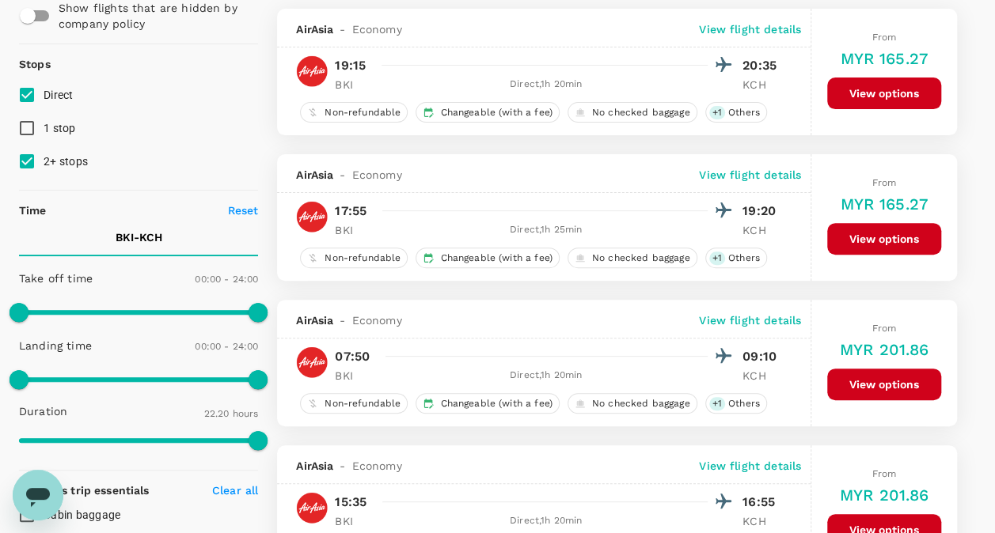
checkbox input "false"
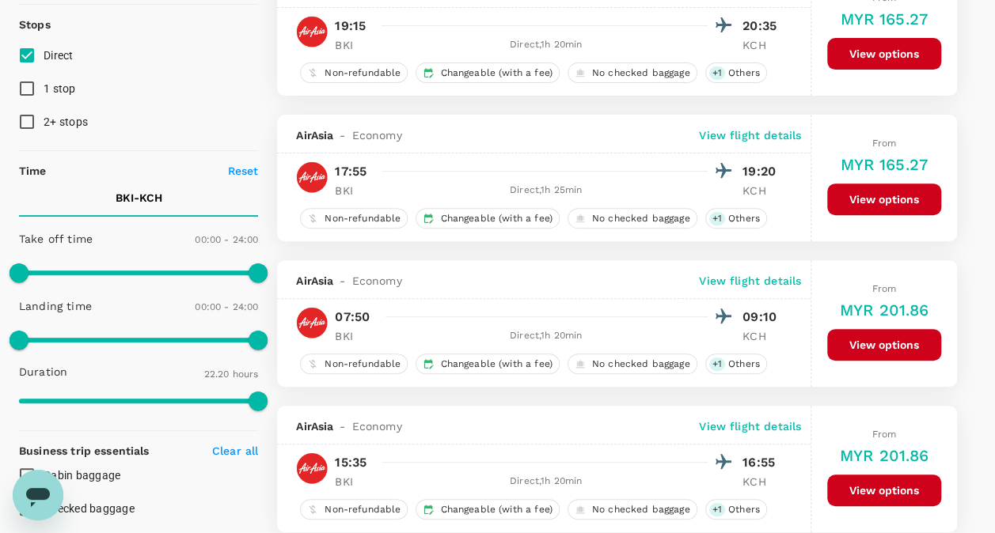
scroll to position [0, 0]
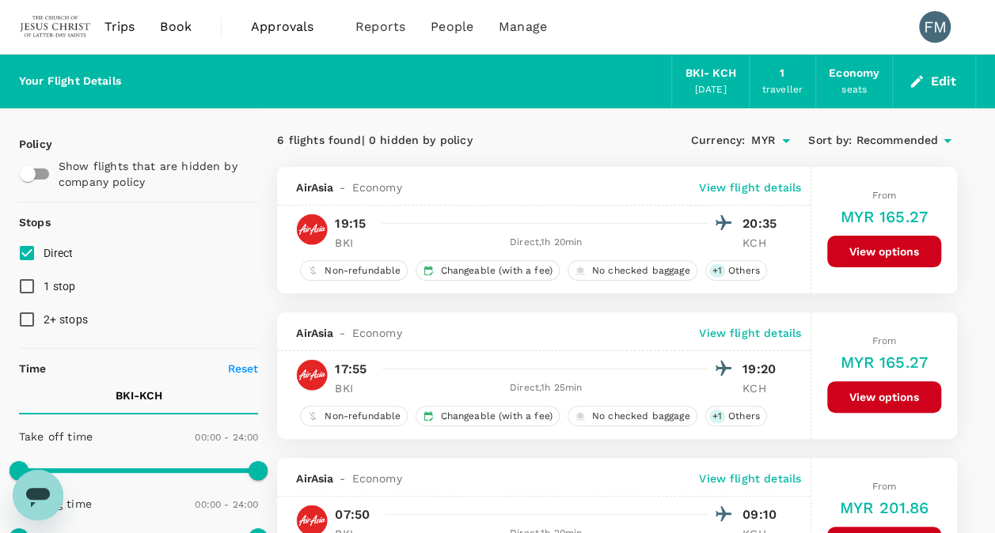
click at [179, 25] on span "Book" at bounding box center [176, 26] width 32 height 19
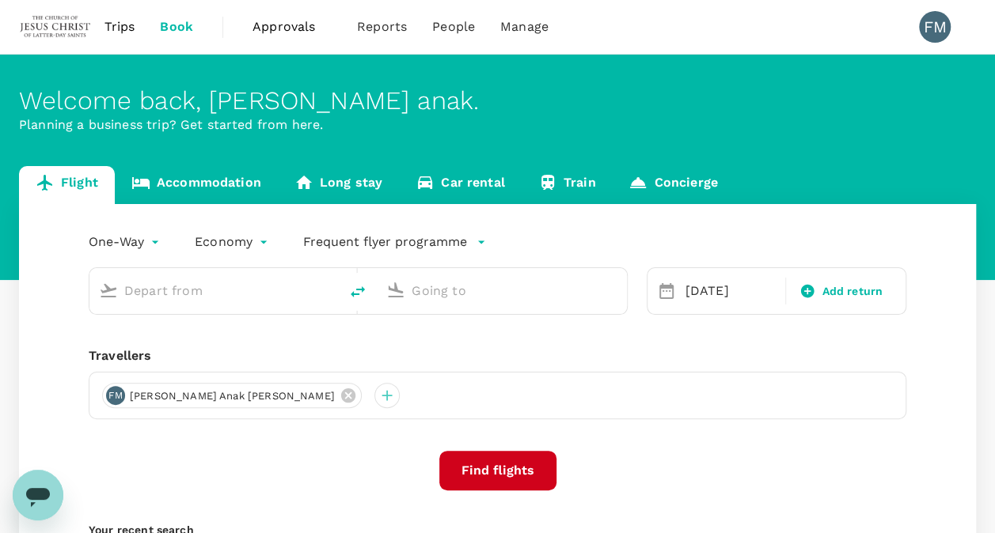
type input "Kota Kinabalu Intl (BKI)"
type input "Kuching Intl (KCH)"
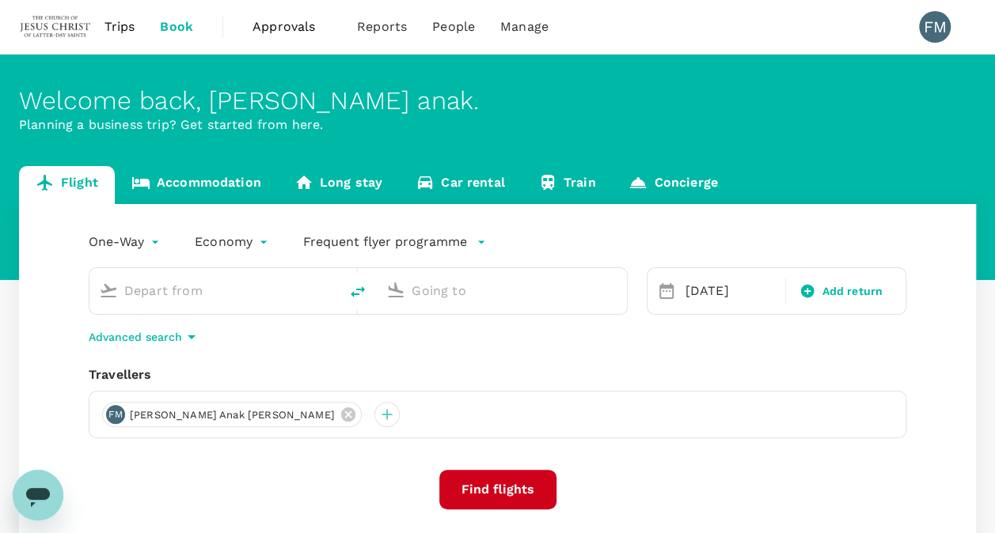
click at [204, 181] on link "Accommodation" at bounding box center [196, 185] width 163 height 38
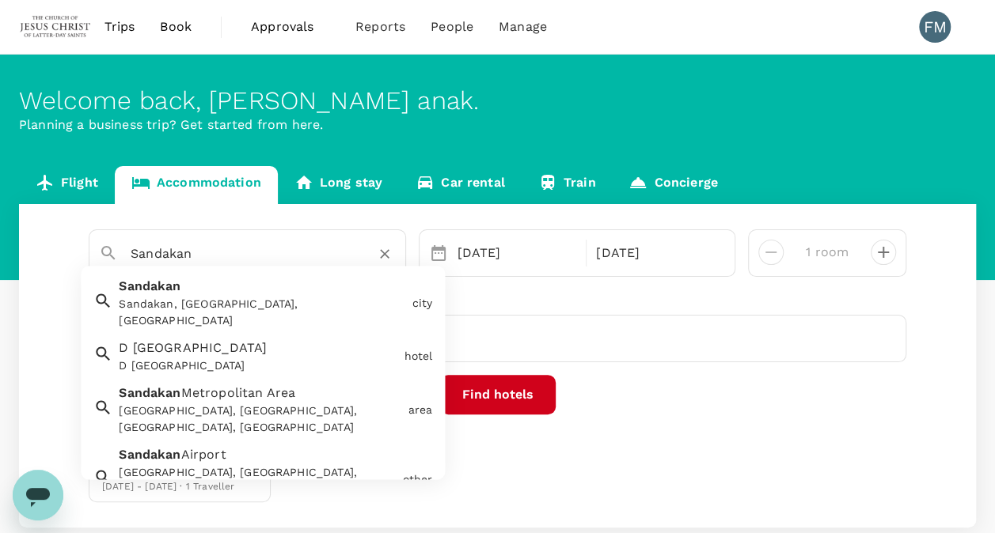
click at [226, 250] on input "Sandakan" at bounding box center [241, 253] width 221 height 25
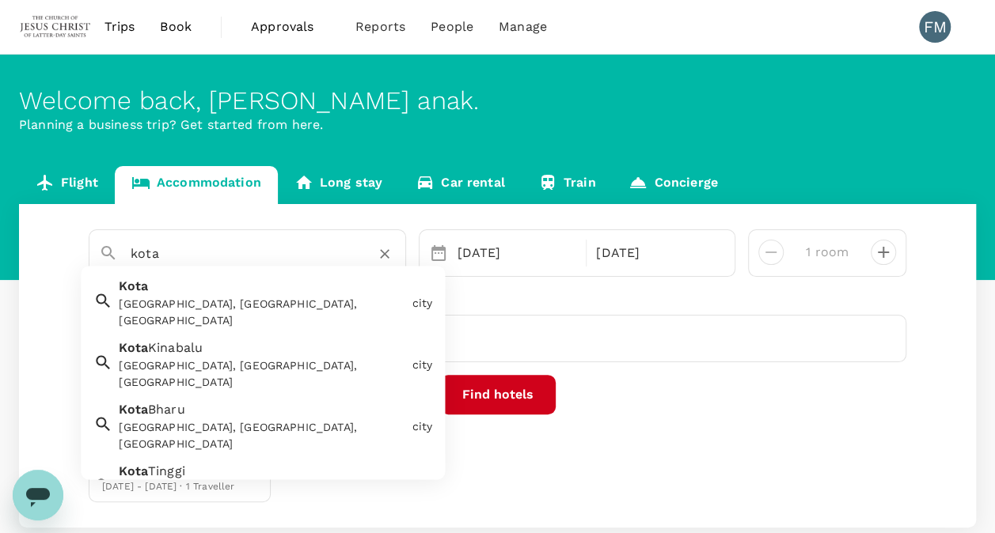
click at [304, 359] on div "[GEOGRAPHIC_DATA], [GEOGRAPHIC_DATA], [GEOGRAPHIC_DATA]" at bounding box center [262, 375] width 286 height 33
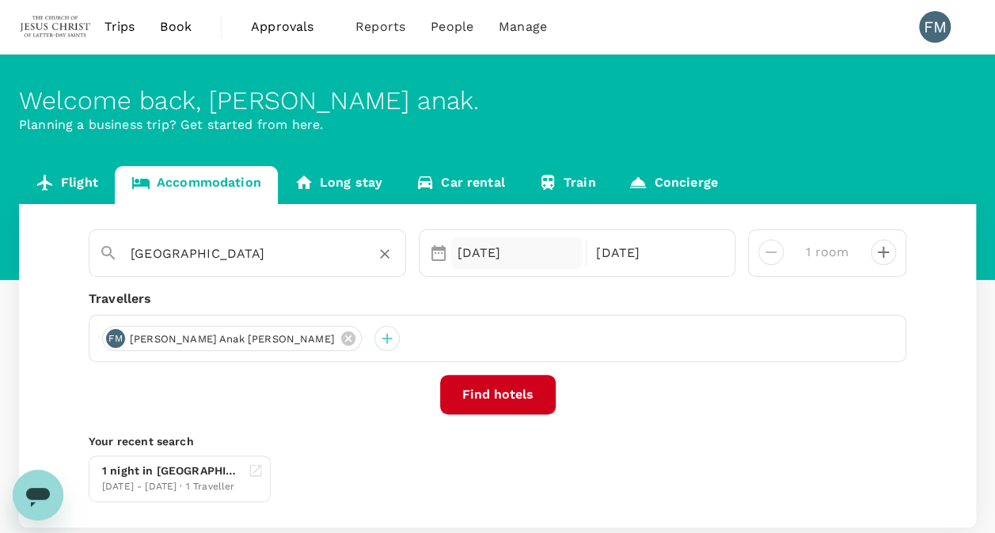
type input "[GEOGRAPHIC_DATA]"
click at [530, 259] on div "[DATE]" at bounding box center [517, 253] width 132 height 32
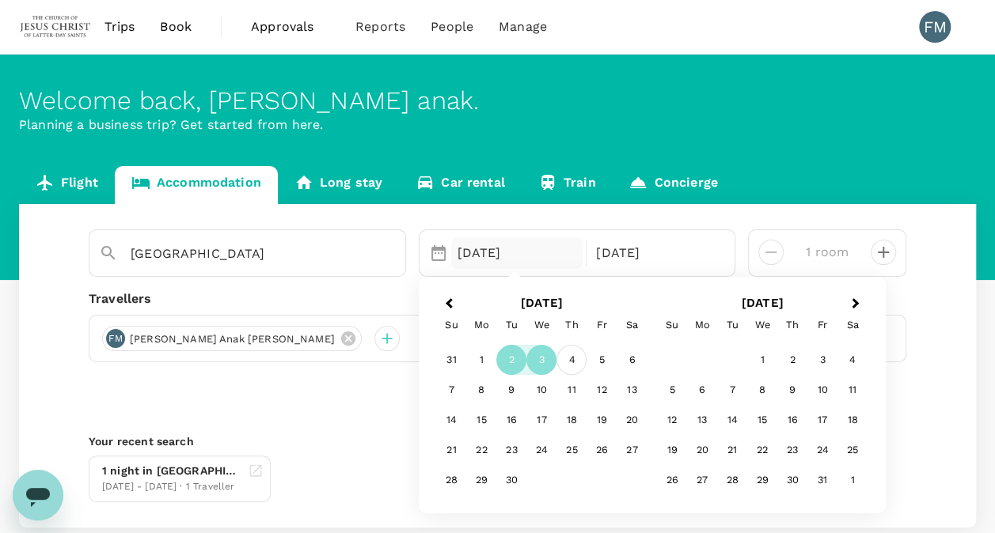
click at [574, 358] on div "4" at bounding box center [571, 361] width 30 height 30
click at [591, 358] on div "5" at bounding box center [601, 361] width 30 height 30
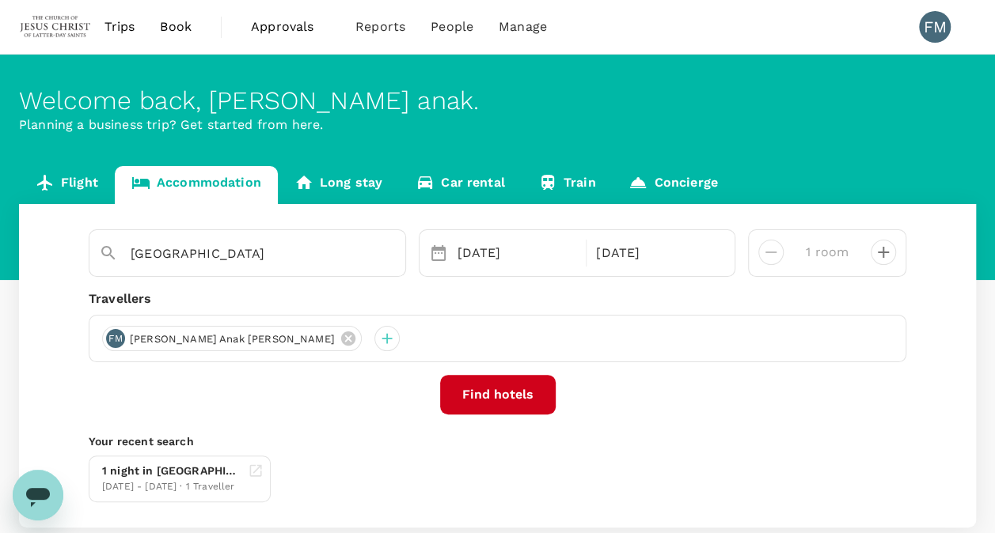
click at [522, 404] on button "Find hotels" at bounding box center [498, 395] width 116 height 40
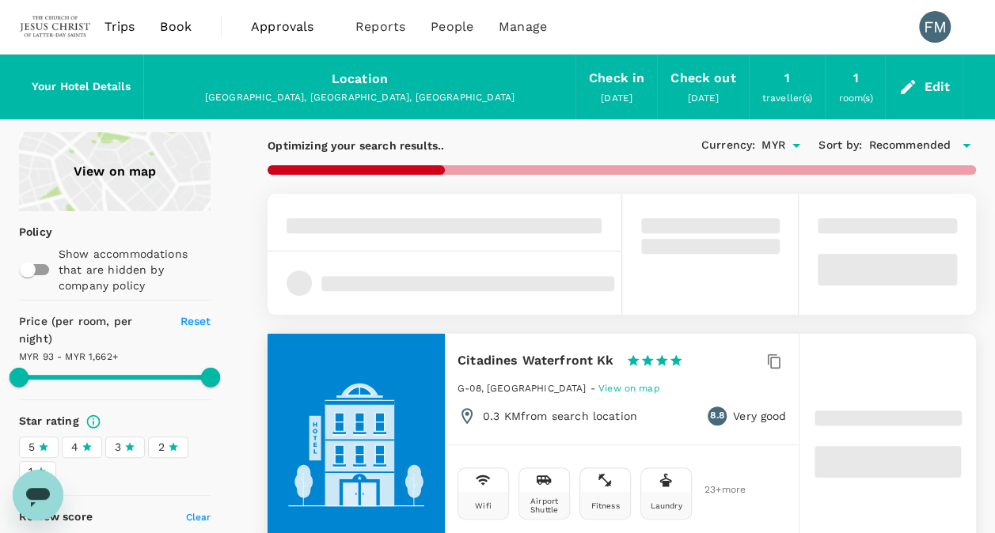
type input "1661.43"
type input "56.43"
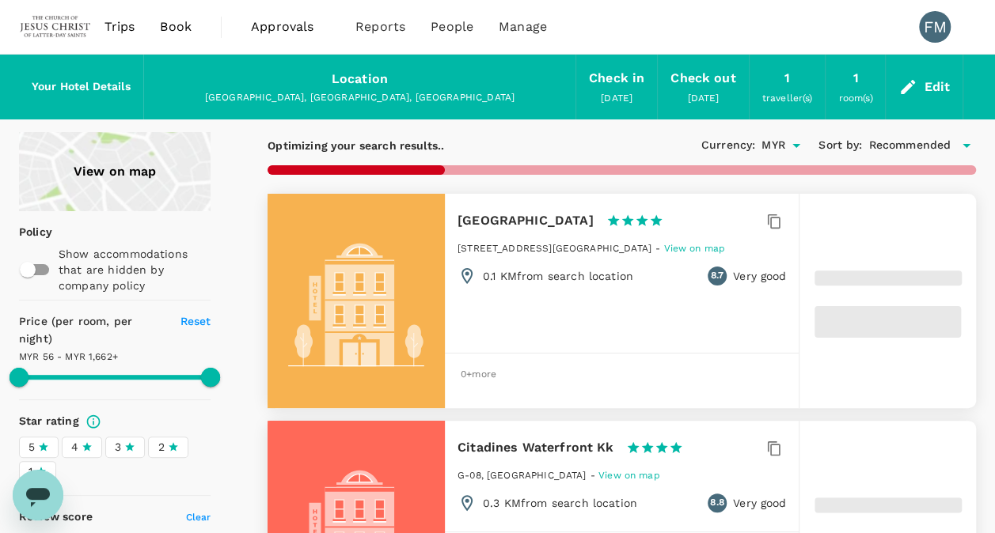
type input "1661.86"
type input "53.86"
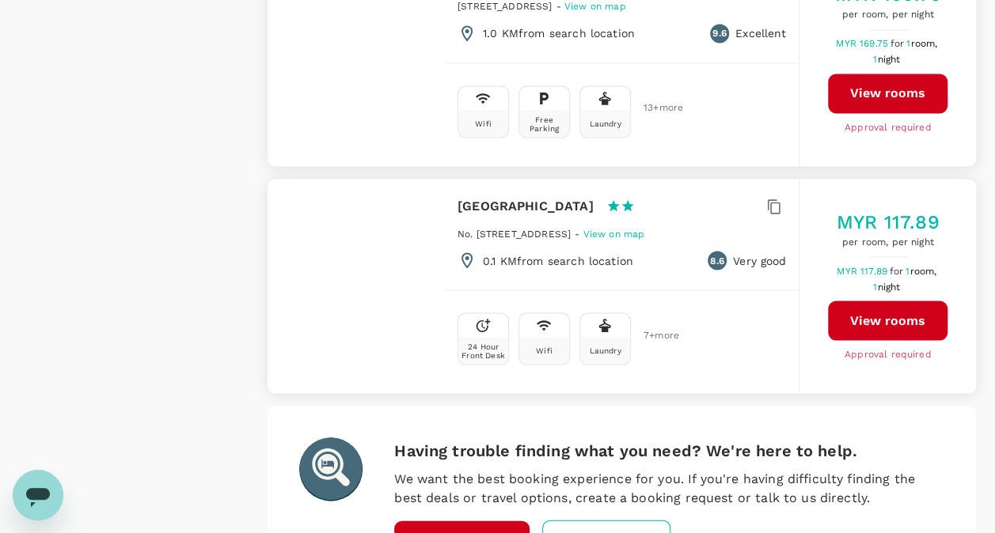
scroll to position [4432, 0]
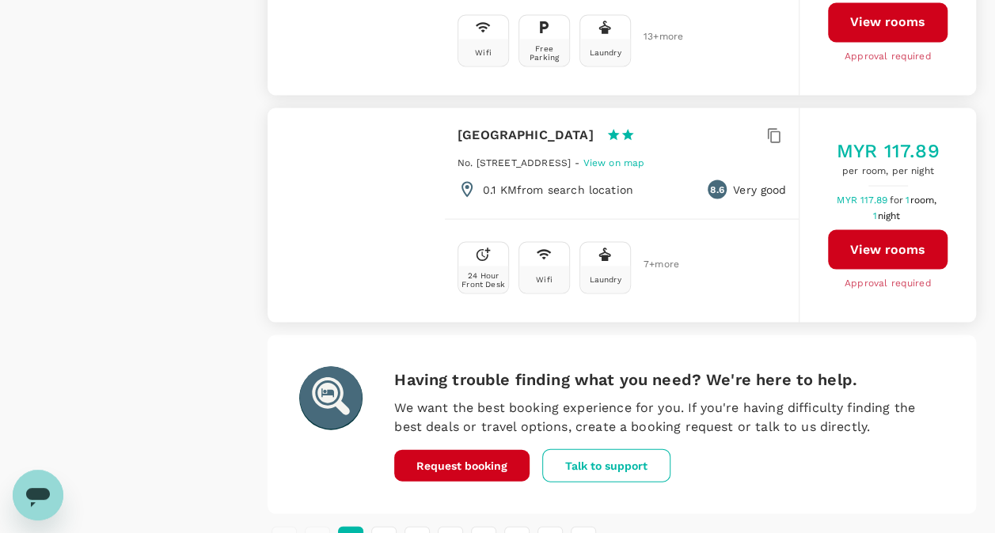
type input "1661.86"
